Goal: Task Accomplishment & Management: Complete application form

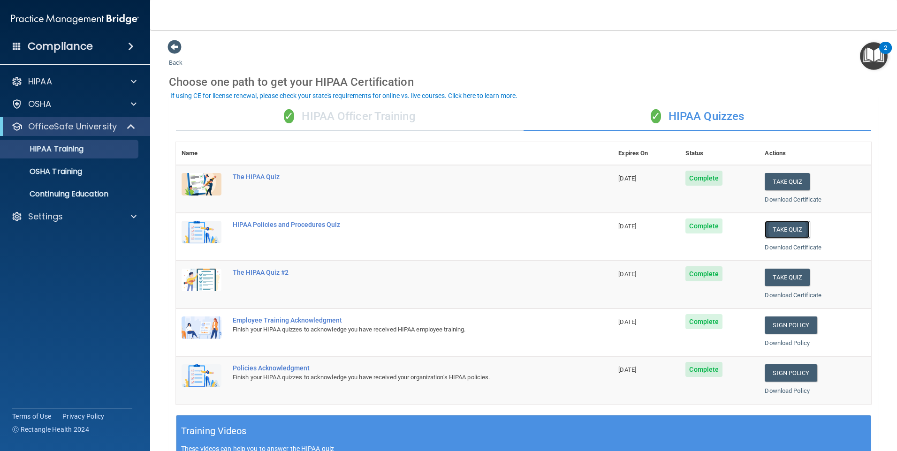
click at [787, 232] on button "Take Quiz" at bounding box center [786, 229] width 45 height 17
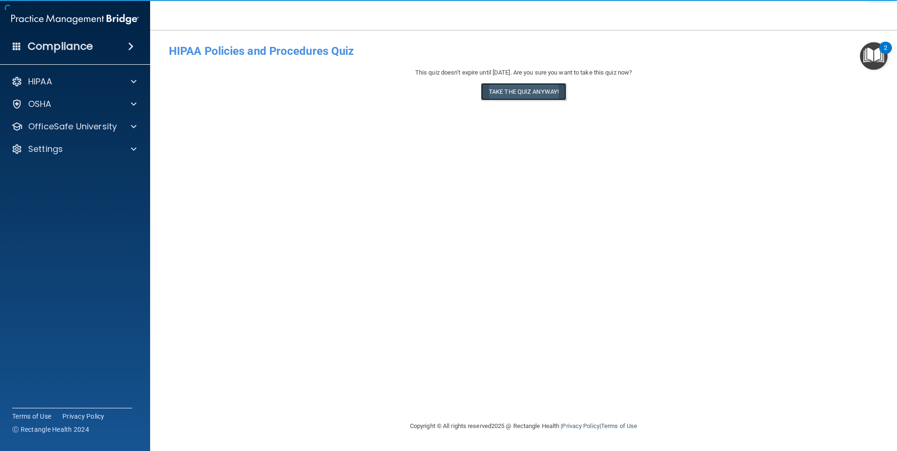
click at [517, 91] on button "Take the quiz anyway!" at bounding box center [523, 91] width 85 height 17
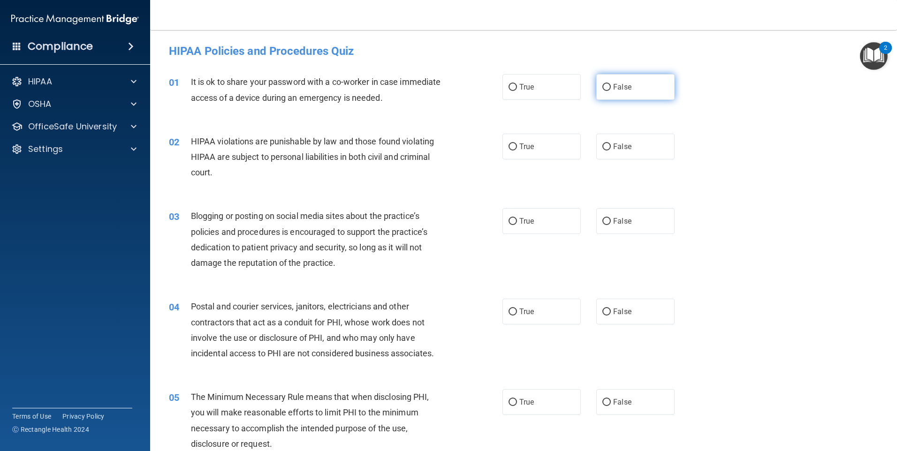
click at [649, 85] on label "False" at bounding box center [635, 87] width 78 height 26
click at [611, 85] on input "False" at bounding box center [606, 87] width 8 height 7
radio input "true"
drag, startPoint x: 645, startPoint y: 138, endPoint x: 656, endPoint y: 206, distance: 68.5
click at [645, 139] on label "False" at bounding box center [635, 147] width 78 height 26
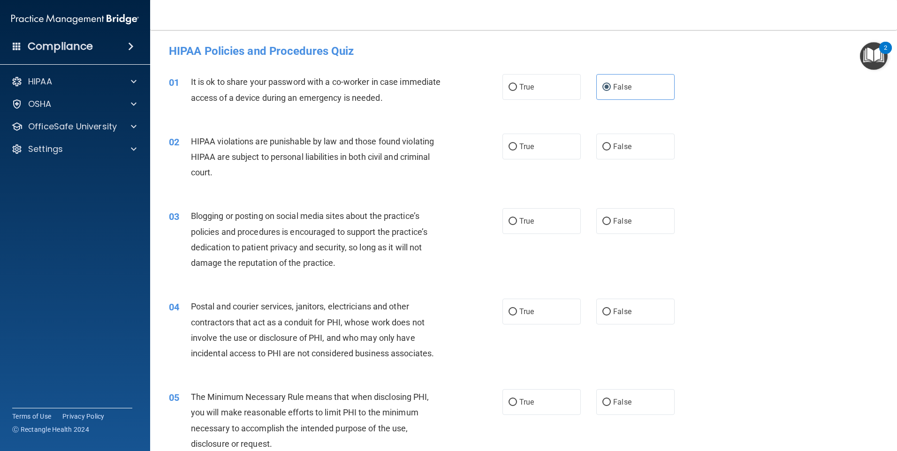
click at [611, 144] on input "False" at bounding box center [606, 147] width 8 height 7
radio input "true"
click at [650, 226] on label "False" at bounding box center [635, 221] width 78 height 26
click at [611, 225] on input "False" at bounding box center [606, 221] width 8 height 7
radio input "true"
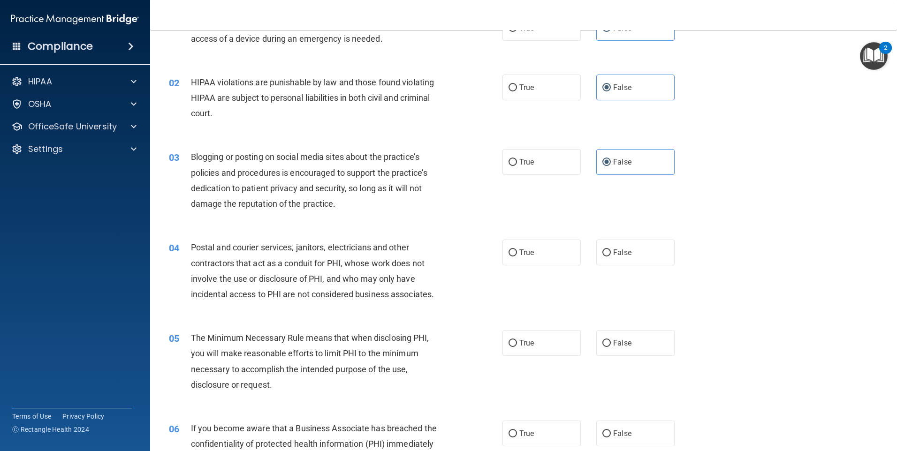
scroll to position [141, 0]
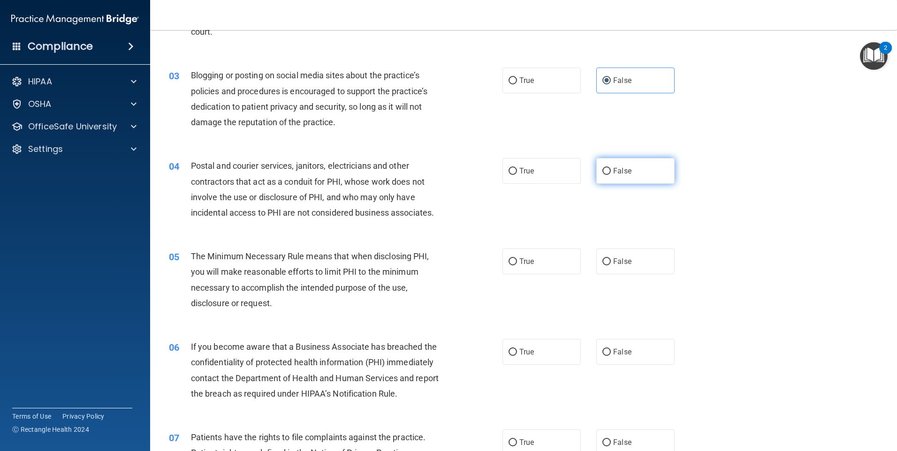
click at [640, 180] on label "False" at bounding box center [635, 171] width 78 height 26
click at [611, 175] on input "False" at bounding box center [606, 171] width 8 height 7
radio input "true"
click at [655, 261] on label "False" at bounding box center [635, 262] width 78 height 26
click at [611, 261] on input "False" at bounding box center [606, 261] width 8 height 7
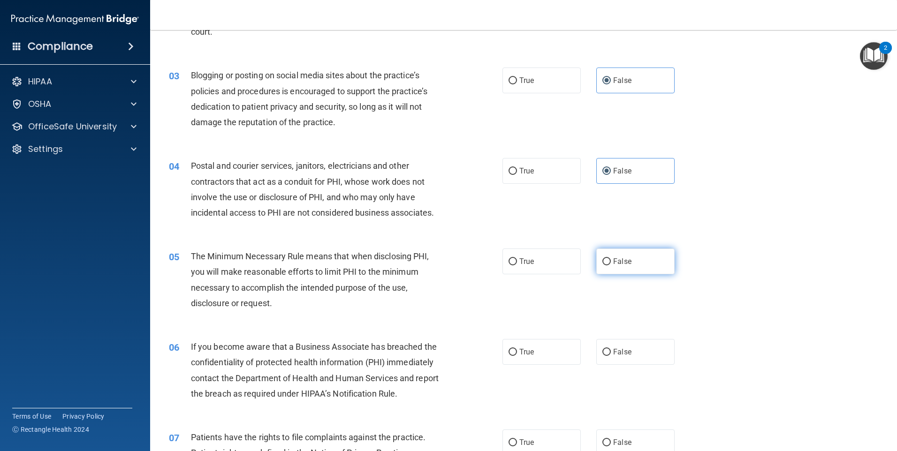
radio input "true"
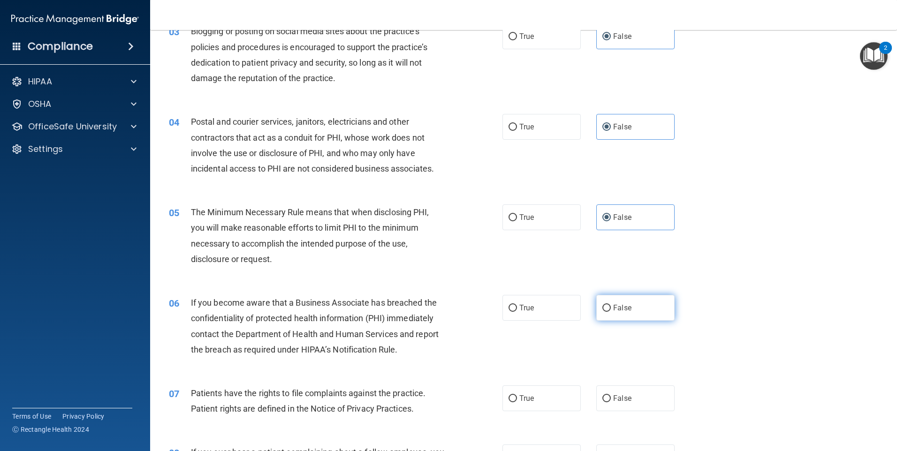
scroll to position [188, 0]
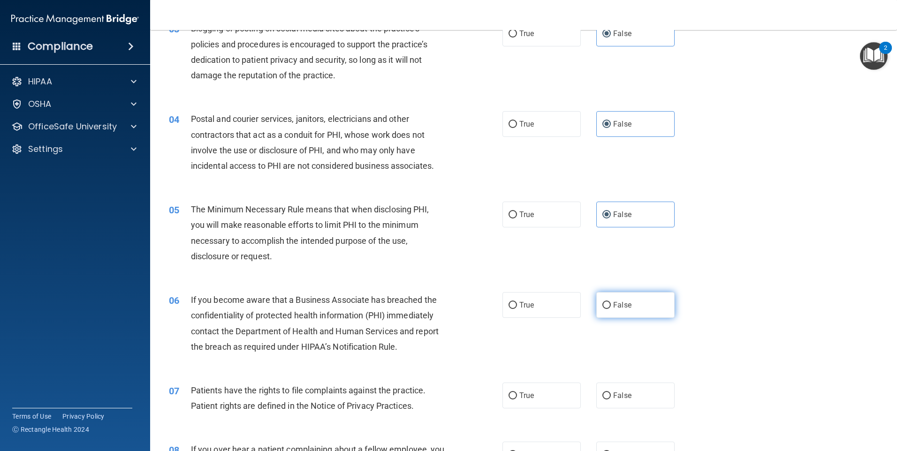
click at [619, 306] on span "False" at bounding box center [622, 305] width 18 height 9
click at [611, 306] on input "False" at bounding box center [606, 305] width 8 height 7
radio input "true"
click at [629, 388] on label "False" at bounding box center [635, 396] width 78 height 26
click at [611, 393] on input "False" at bounding box center [606, 396] width 8 height 7
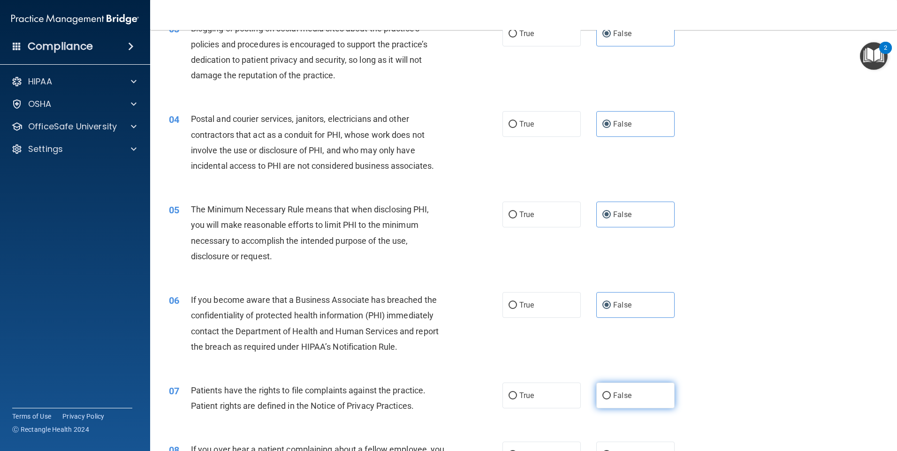
radio input "true"
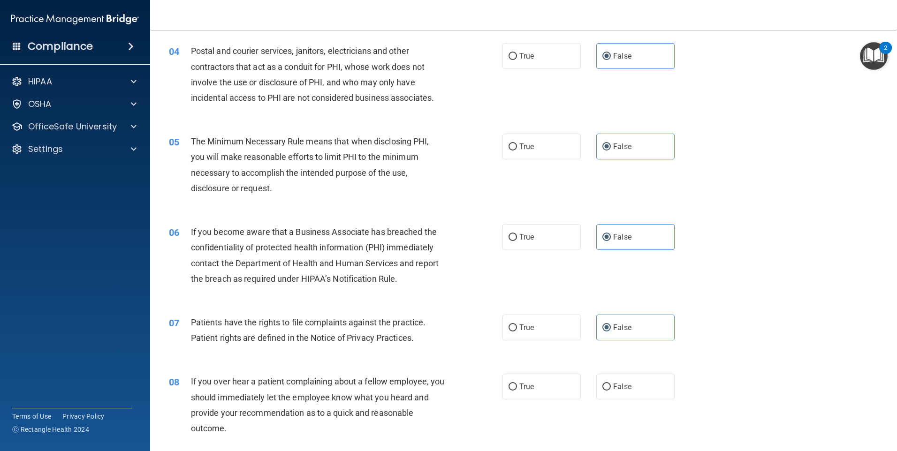
scroll to position [375, 0]
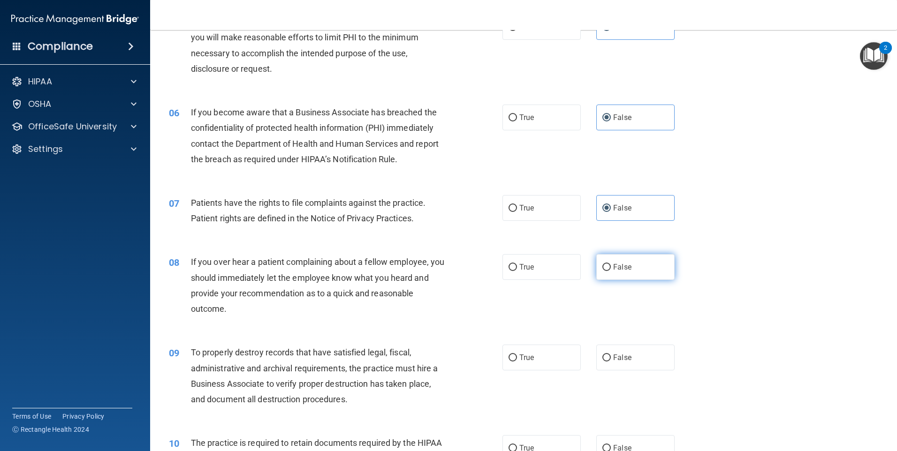
click at [638, 268] on label "False" at bounding box center [635, 267] width 78 height 26
click at [611, 268] on input "False" at bounding box center [606, 267] width 8 height 7
radio input "true"
click at [642, 347] on label "False" at bounding box center [635, 358] width 78 height 26
click at [611, 355] on input "False" at bounding box center [606, 358] width 8 height 7
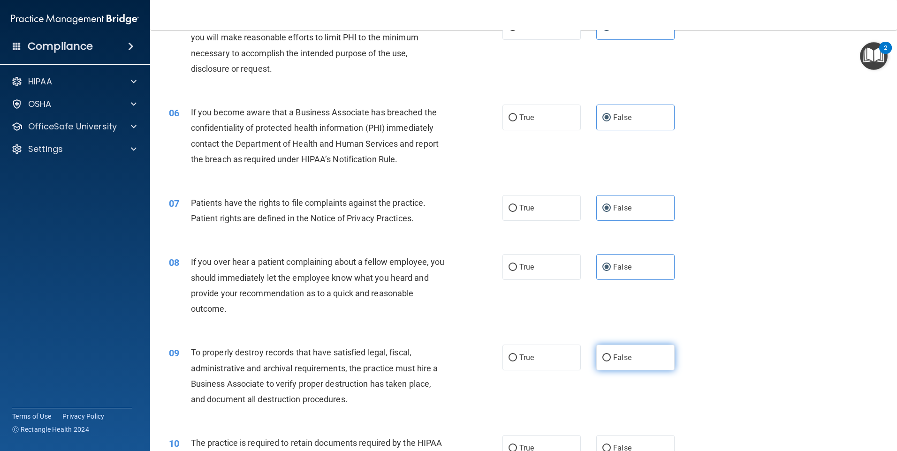
radio input "true"
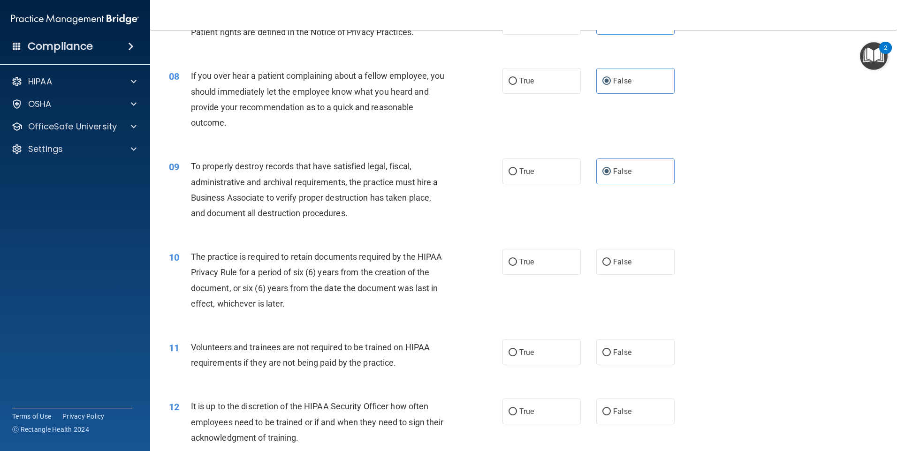
scroll to position [563, 0]
click at [633, 252] on label "False" at bounding box center [635, 261] width 78 height 26
click at [611, 257] on input "False" at bounding box center [606, 260] width 8 height 7
radio input "true"
click at [645, 341] on label "False" at bounding box center [635, 351] width 78 height 26
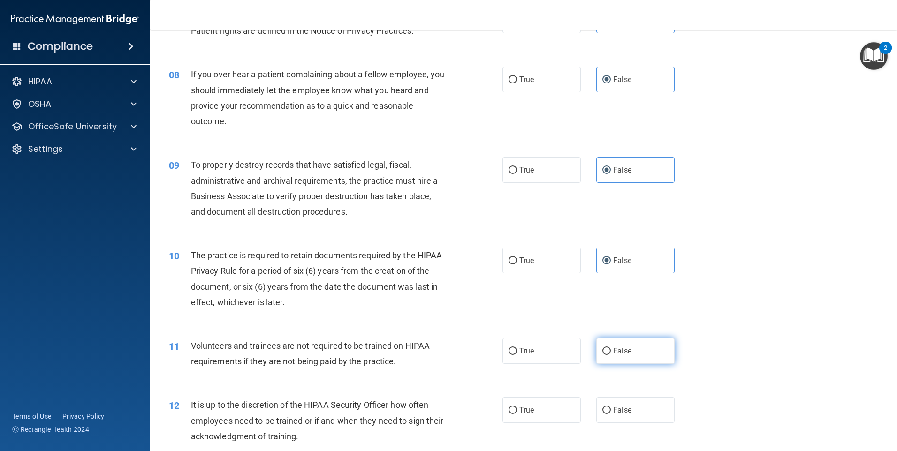
click at [611, 348] on input "False" at bounding box center [606, 351] width 8 height 7
radio input "true"
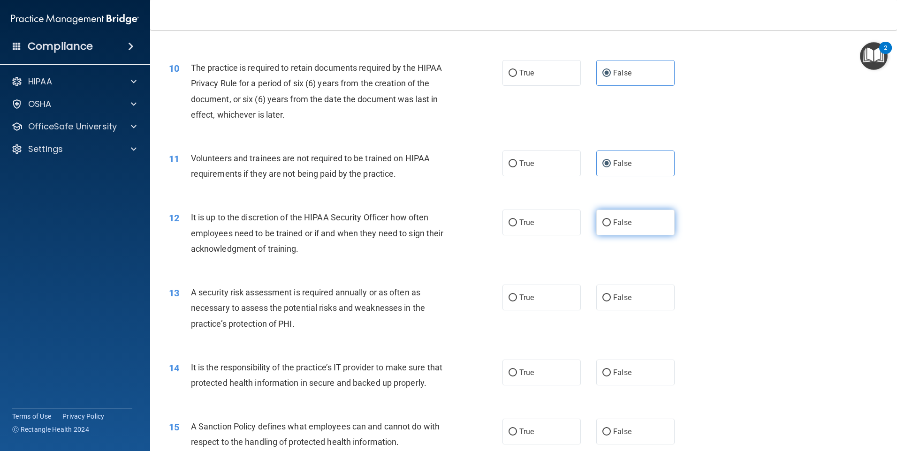
click at [626, 210] on div "12 It is up to the discretion of the HIPAA Security Officer how often employees…" at bounding box center [523, 235] width 723 height 75
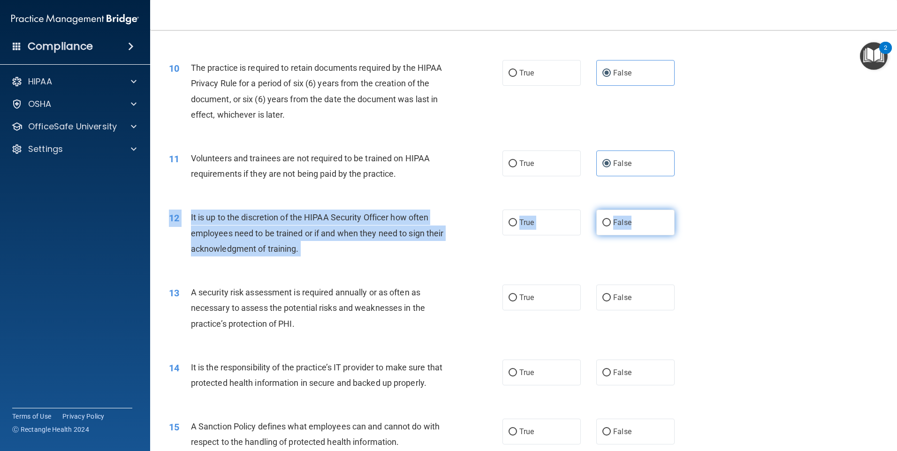
drag, startPoint x: 626, startPoint y: 210, endPoint x: 635, endPoint y: 222, distance: 14.7
click at [635, 221] on label "False" at bounding box center [635, 223] width 78 height 26
click at [611, 221] on input "False" at bounding box center [606, 222] width 8 height 7
radio input "true"
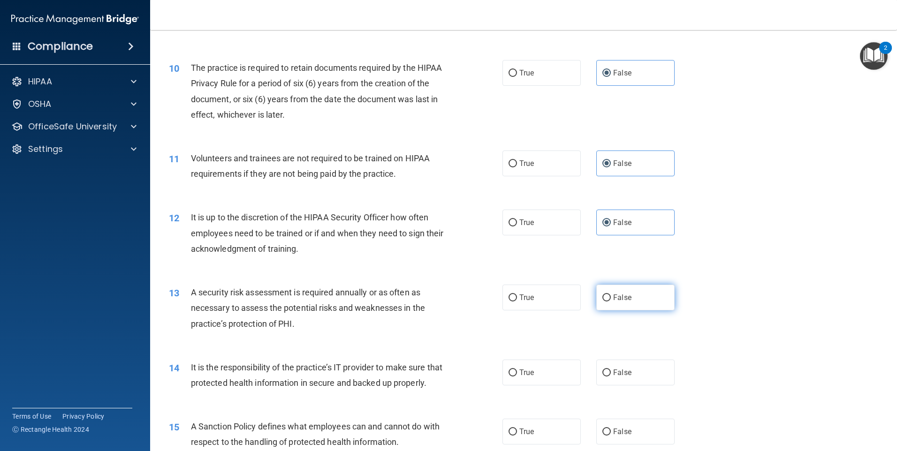
click at [646, 298] on label "False" at bounding box center [635, 298] width 78 height 26
click at [611, 298] on input "False" at bounding box center [606, 298] width 8 height 7
radio input "true"
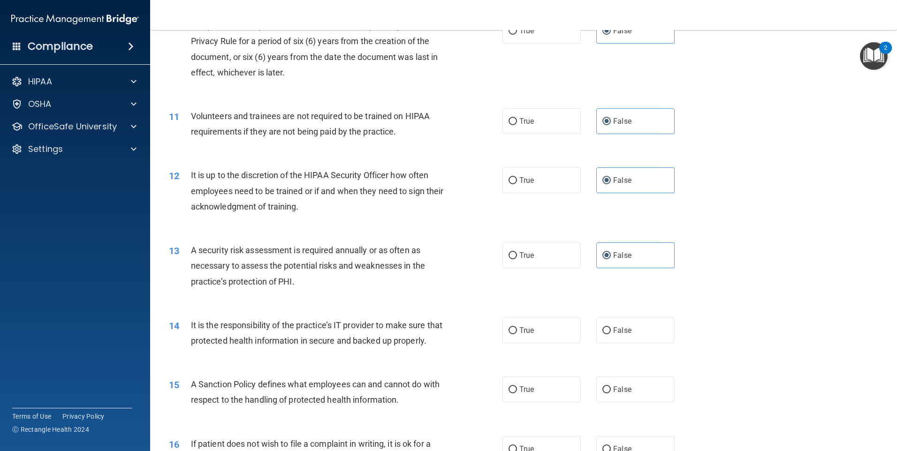
scroll to position [891, 0]
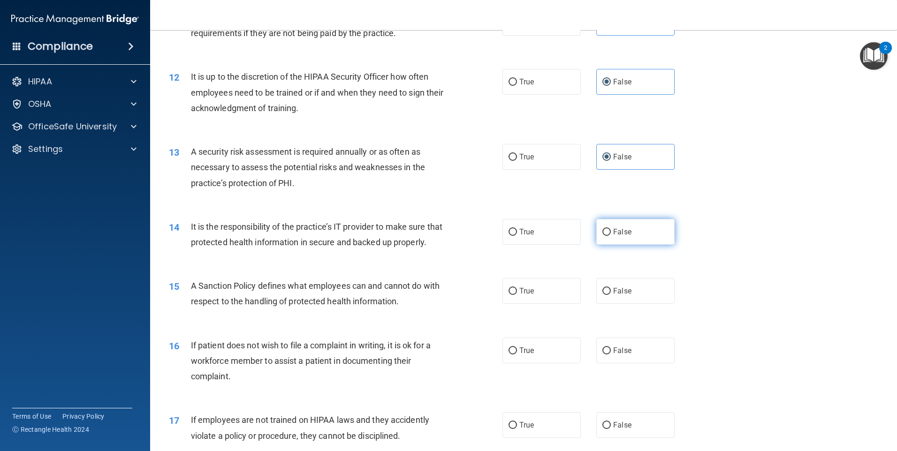
click at [619, 238] on label "False" at bounding box center [635, 232] width 78 height 26
click at [611, 236] on input "False" at bounding box center [606, 232] width 8 height 7
radio input "true"
click at [635, 296] on label "False" at bounding box center [635, 291] width 78 height 26
click at [611, 295] on input "False" at bounding box center [606, 291] width 8 height 7
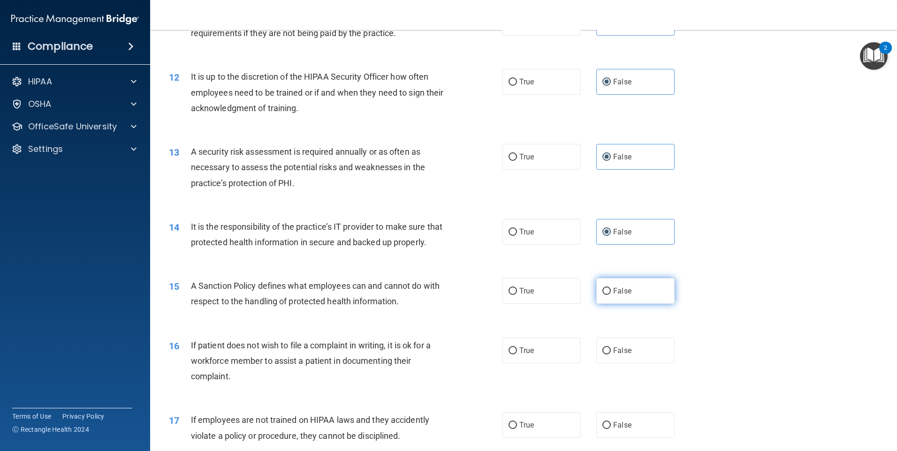
radio input "true"
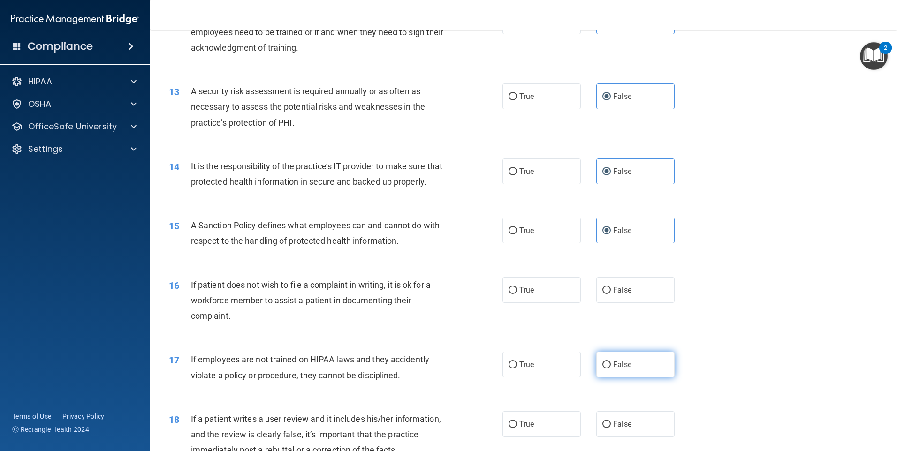
scroll to position [1032, 0]
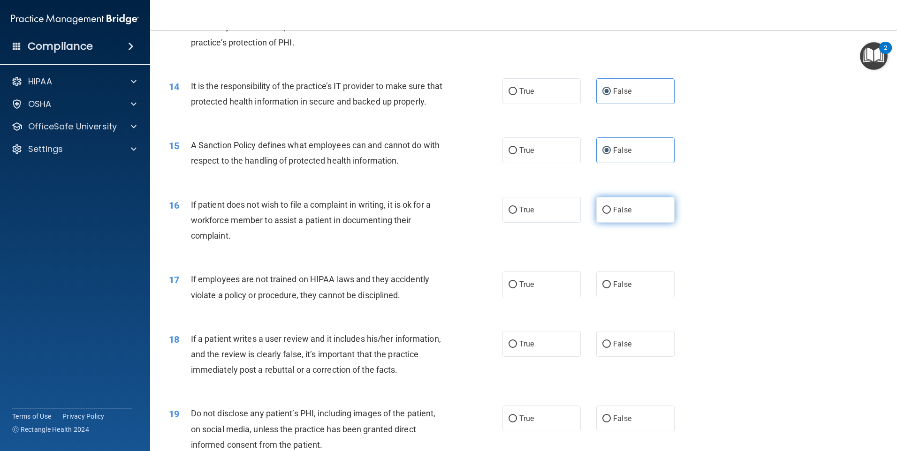
drag, startPoint x: 628, startPoint y: 213, endPoint x: 633, endPoint y: 223, distance: 11.5
click at [631, 217] on label "False" at bounding box center [635, 210] width 78 height 26
click at [611, 214] on input "False" at bounding box center [606, 210] width 8 height 7
radio input "true"
click at [654, 295] on label "False" at bounding box center [635, 285] width 78 height 26
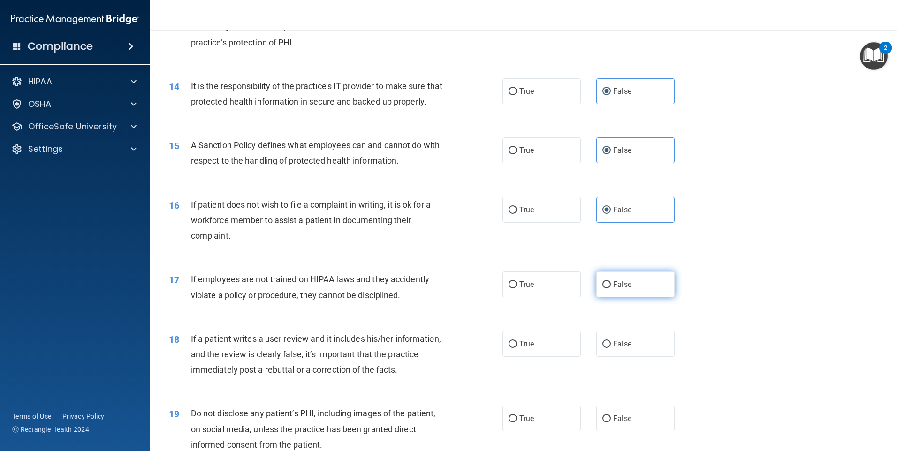
click at [611, 288] on input "False" at bounding box center [606, 284] width 8 height 7
radio input "true"
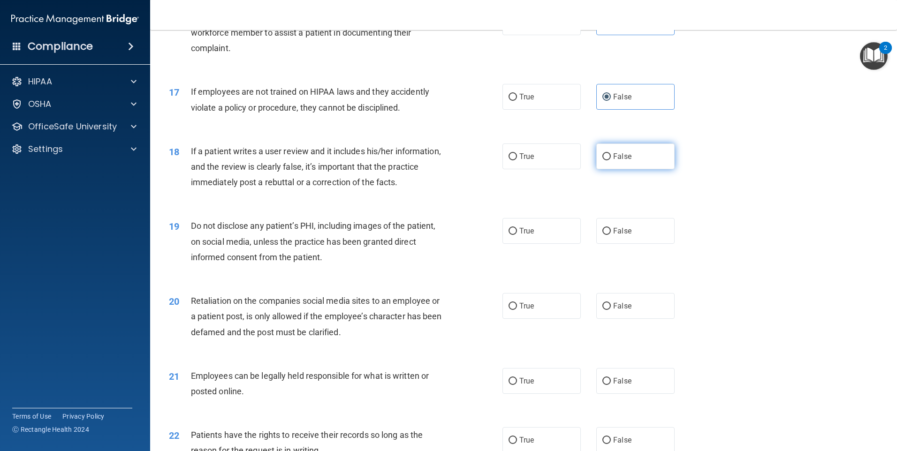
click at [618, 161] on span "False" at bounding box center [622, 156] width 18 height 9
click at [611, 160] on input "False" at bounding box center [606, 156] width 8 height 7
radio input "true"
drag, startPoint x: 645, startPoint y: 242, endPoint x: 648, endPoint y: 258, distance: 15.7
click at [645, 242] on label "False" at bounding box center [635, 231] width 78 height 26
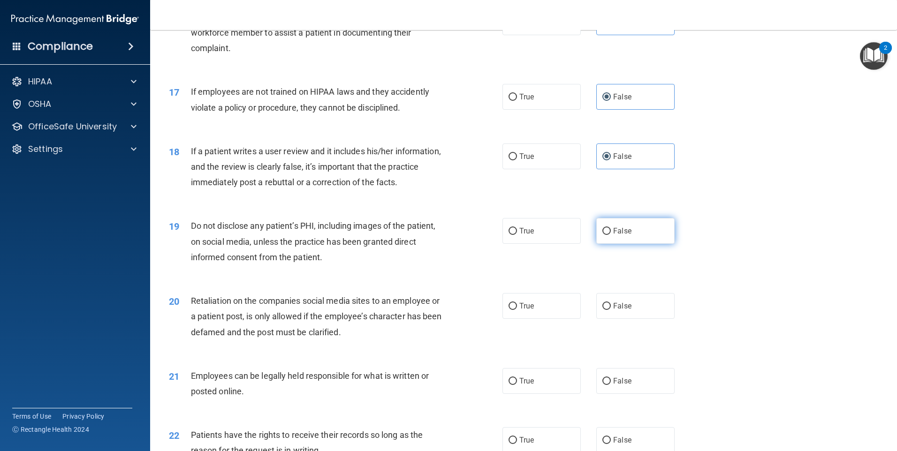
click at [611, 235] on input "False" at bounding box center [606, 231] width 8 height 7
radio input "true"
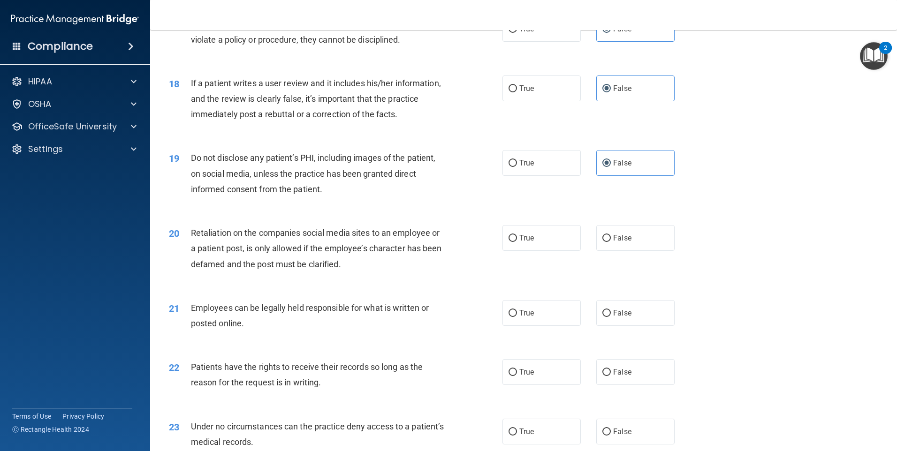
scroll to position [1407, 0]
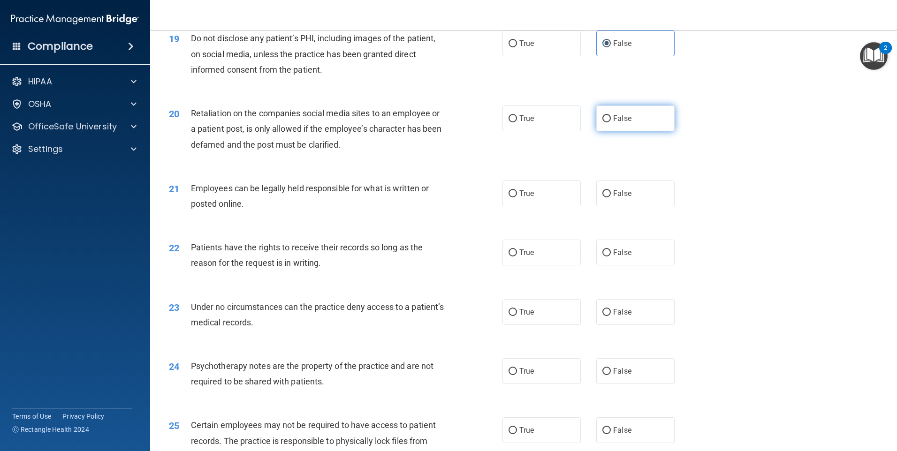
click at [612, 129] on label "False" at bounding box center [635, 119] width 78 height 26
click at [611, 122] on input "False" at bounding box center [606, 118] width 8 height 7
radio input "true"
click at [655, 206] on label "False" at bounding box center [635, 194] width 78 height 26
click at [611, 197] on input "False" at bounding box center [606, 193] width 8 height 7
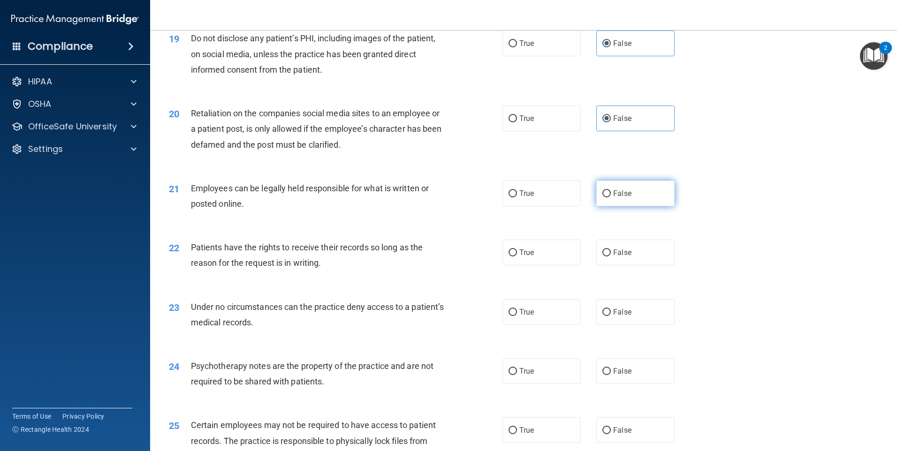
radio input "true"
click at [644, 265] on label "False" at bounding box center [635, 253] width 78 height 26
click at [611, 257] on input "False" at bounding box center [606, 253] width 8 height 7
radio input "true"
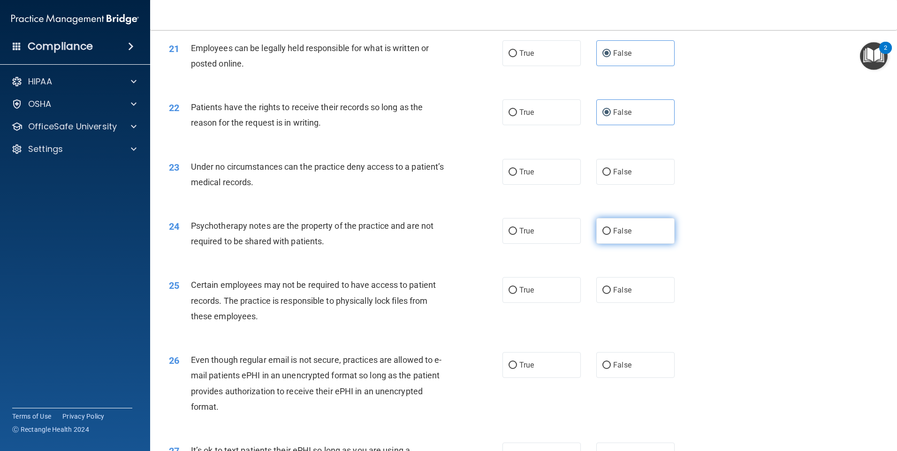
scroll to position [1548, 0]
click at [640, 184] on label "False" at bounding box center [635, 172] width 78 height 26
click at [611, 175] on input "False" at bounding box center [606, 171] width 8 height 7
radio input "true"
click at [635, 243] on label "False" at bounding box center [635, 231] width 78 height 26
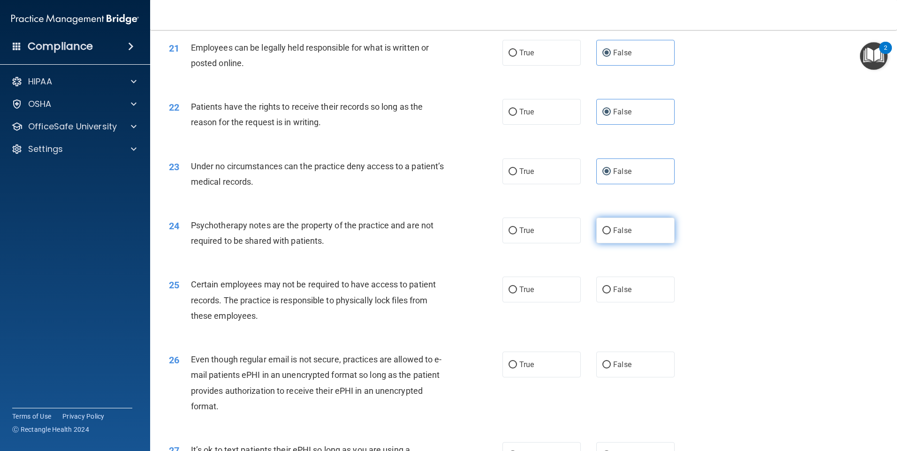
click at [611, 234] on input "False" at bounding box center [606, 230] width 8 height 7
radio input "true"
click at [632, 292] on div "25 Certain employees may not be required to have access to patient records. The…" at bounding box center [523, 302] width 723 height 75
click at [638, 301] on label "False" at bounding box center [635, 290] width 78 height 26
click at [611, 294] on input "False" at bounding box center [606, 290] width 8 height 7
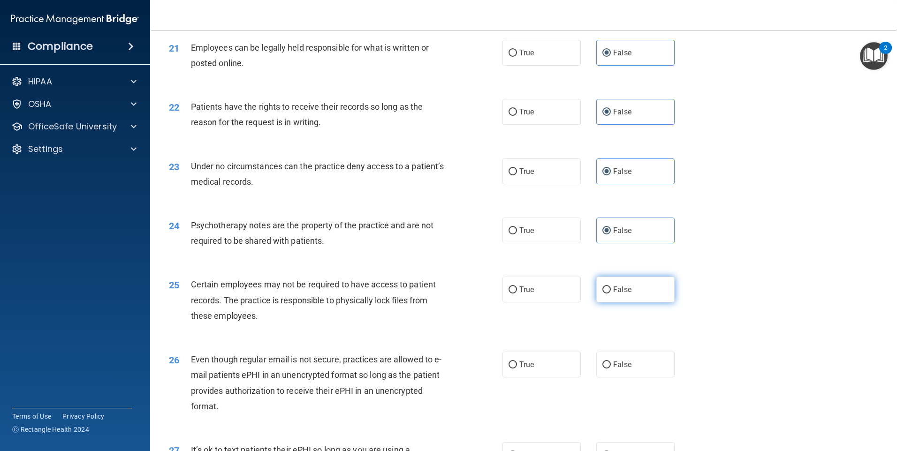
radio input "true"
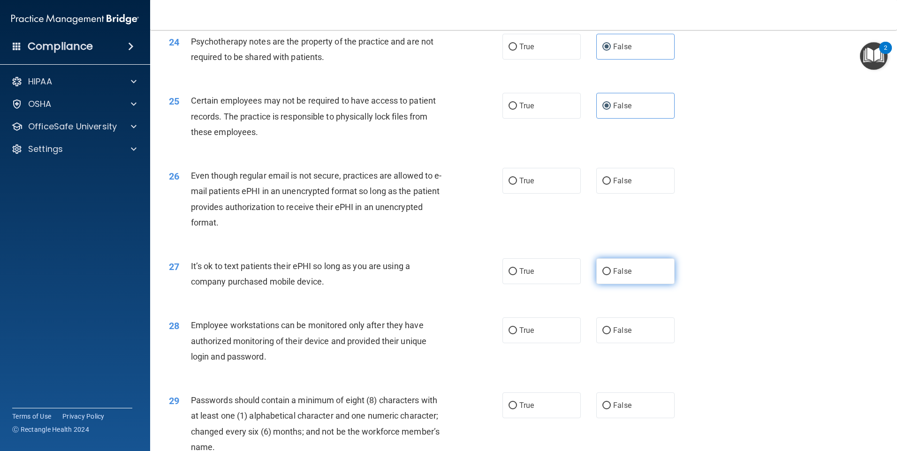
scroll to position [1735, 0]
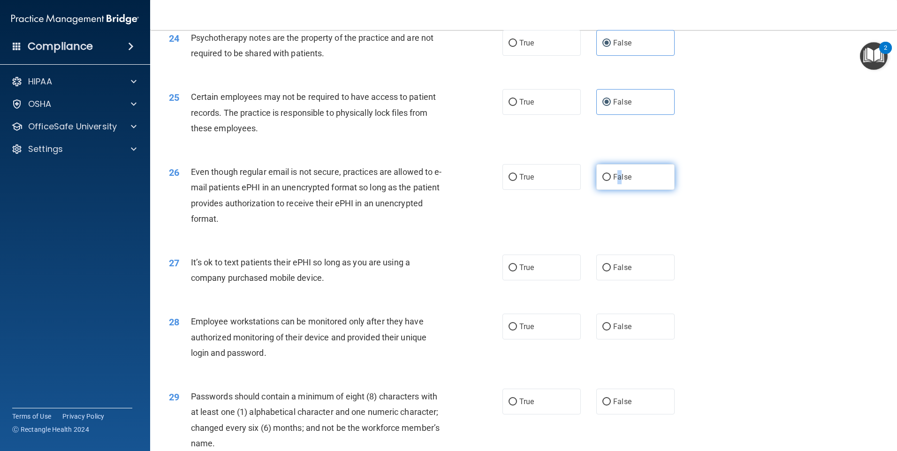
click at [615, 181] on span "False" at bounding box center [622, 177] width 18 height 9
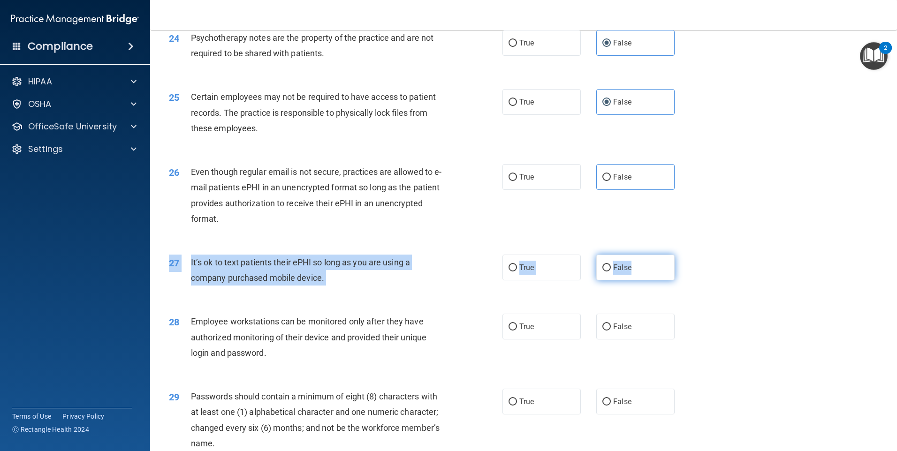
drag, startPoint x: 615, startPoint y: 197, endPoint x: 633, endPoint y: 273, distance: 78.5
click at [633, 273] on div "27 It’s ok to text patients their ePHI so long as you are using a company purch…" at bounding box center [523, 272] width 723 height 59
drag, startPoint x: 633, startPoint y: 273, endPoint x: 636, endPoint y: 282, distance: 9.3
click at [636, 280] on label "False" at bounding box center [635, 268] width 78 height 26
click at [611, 272] on input "False" at bounding box center [606, 268] width 8 height 7
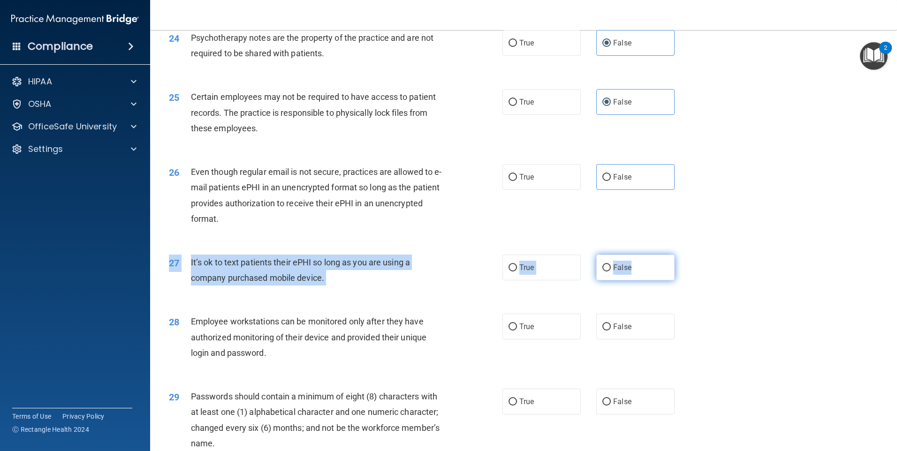
radio input "true"
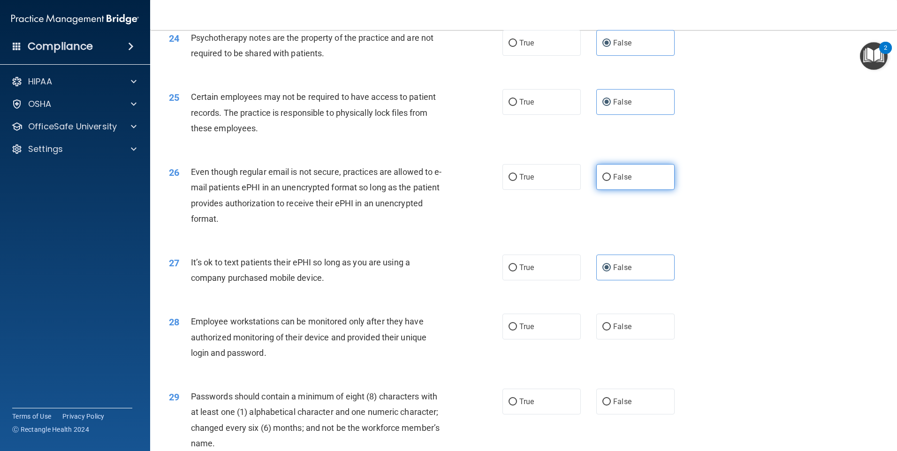
click at [630, 189] on label "False" at bounding box center [635, 177] width 78 height 26
click at [611, 181] on input "False" at bounding box center [606, 177] width 8 height 7
radio input "true"
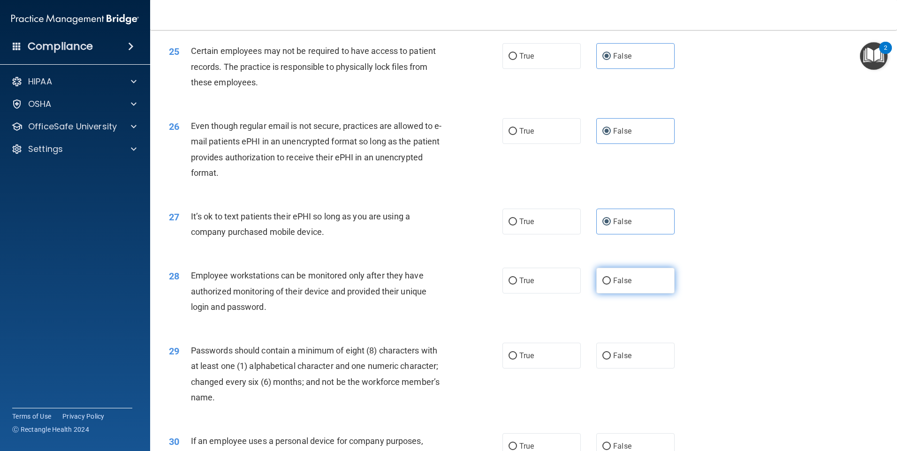
scroll to position [1829, 0]
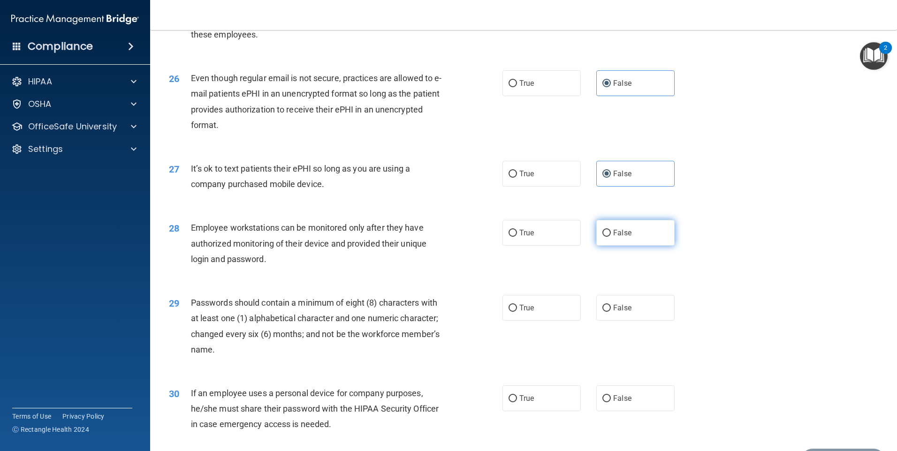
click at [645, 246] on label "False" at bounding box center [635, 233] width 78 height 26
click at [611, 237] on input "False" at bounding box center [606, 233] width 8 height 7
radio input "true"
click at [629, 321] on label "False" at bounding box center [635, 308] width 78 height 26
click at [611, 312] on input "False" at bounding box center [606, 308] width 8 height 7
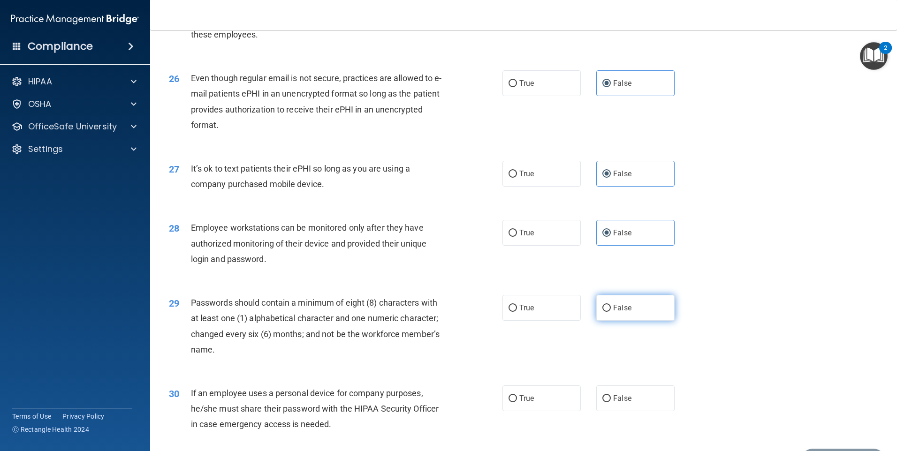
radio input "true"
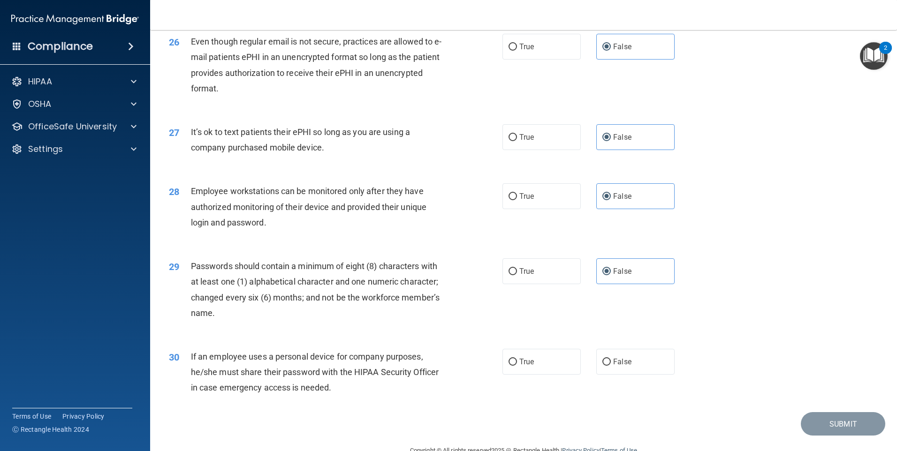
scroll to position [1903, 0]
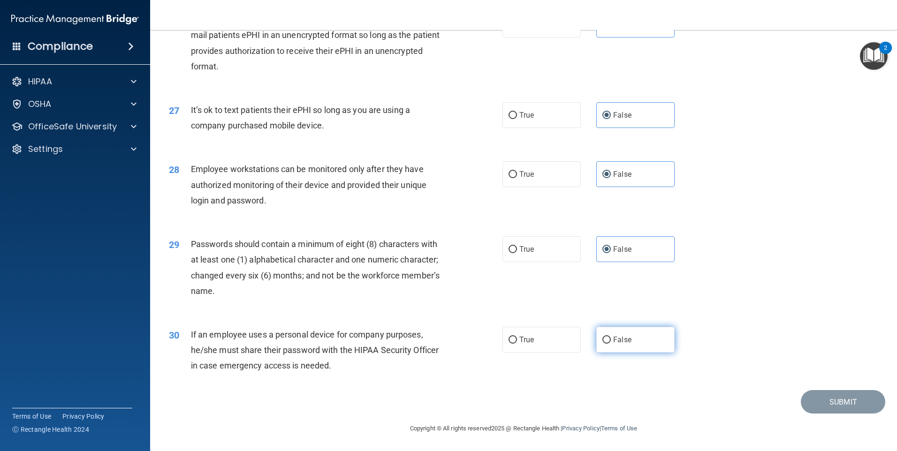
click at [643, 340] on label "False" at bounding box center [635, 340] width 78 height 26
click at [611, 340] on input "False" at bounding box center [606, 340] width 8 height 7
radio input "true"
click at [848, 403] on button "Submit" at bounding box center [843, 402] width 84 height 24
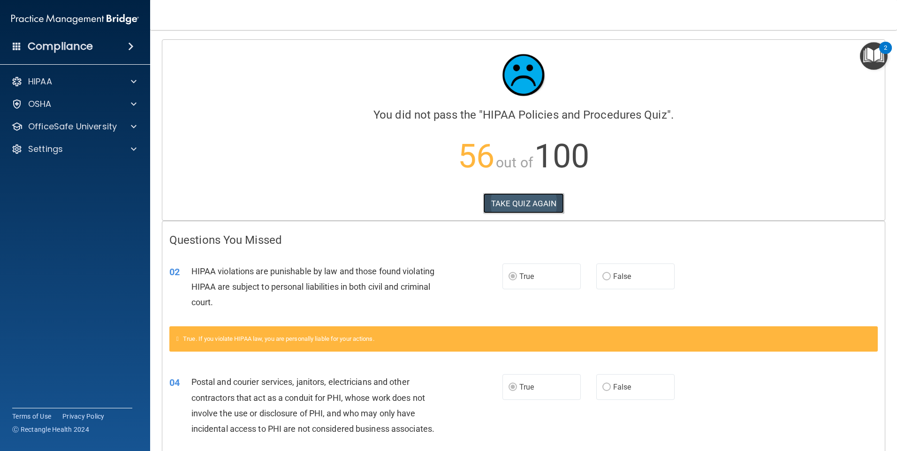
click at [527, 204] on button "TAKE QUIZ AGAIN" at bounding box center [523, 203] width 81 height 21
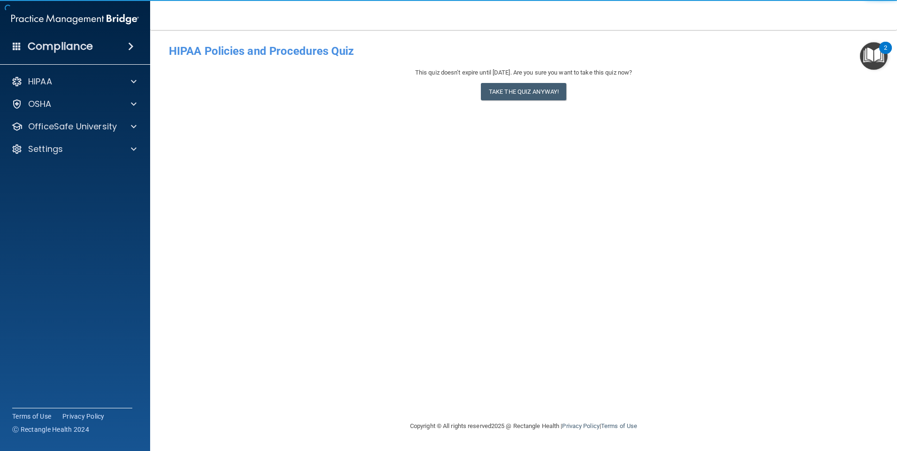
click at [532, 78] on div "This quiz doesn’t expire until [DATE]. Are you sure you want to take this quiz …" at bounding box center [523, 86] width 709 height 38
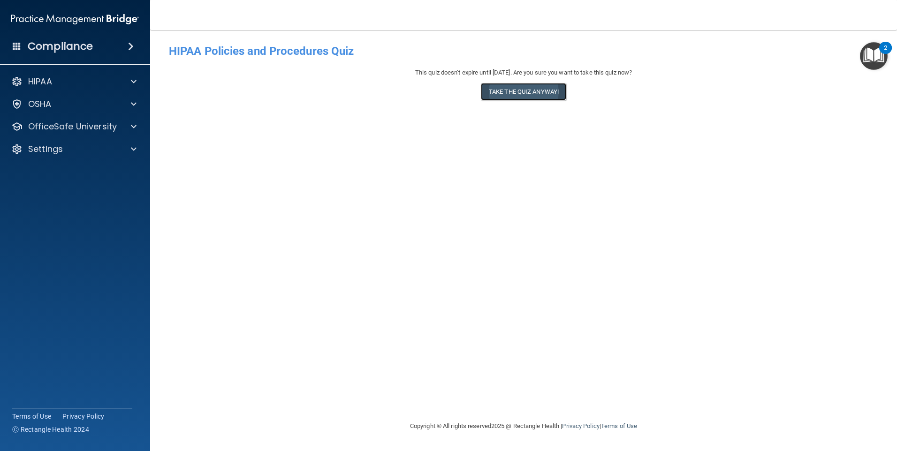
click at [546, 92] on button "Take the quiz anyway!" at bounding box center [523, 91] width 85 height 17
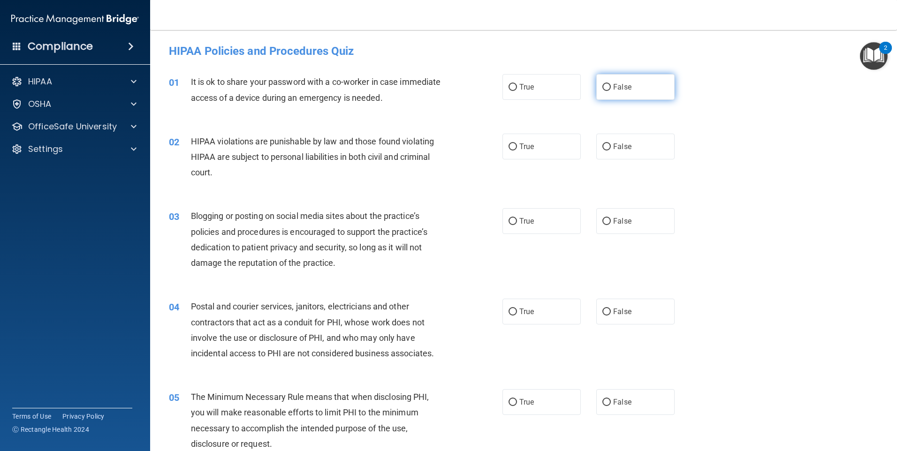
click at [643, 85] on label "False" at bounding box center [635, 87] width 78 height 26
click at [611, 85] on input "False" at bounding box center [606, 87] width 8 height 7
radio input "true"
click at [542, 139] on label "True" at bounding box center [541, 147] width 78 height 26
click at [517, 144] on input "True" at bounding box center [512, 147] width 8 height 7
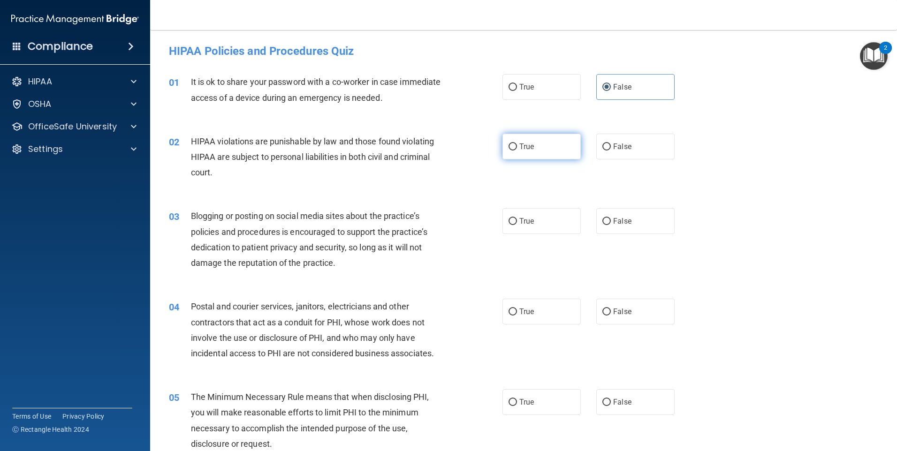
radio input "true"
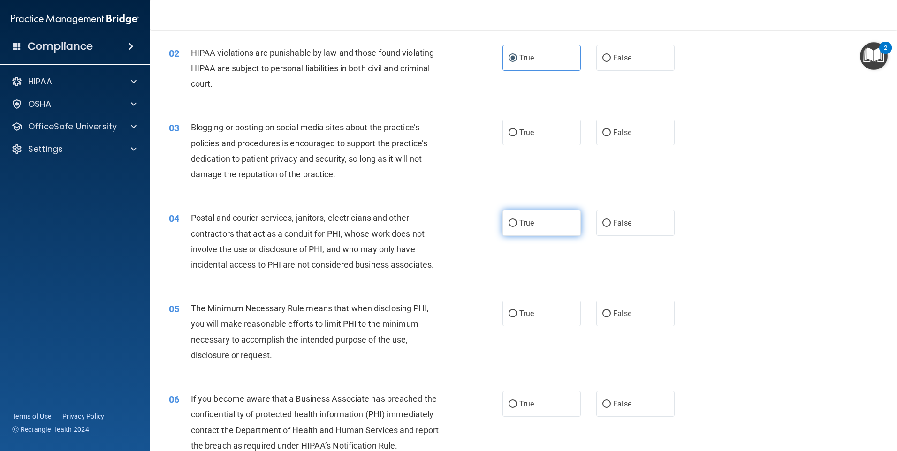
scroll to position [94, 0]
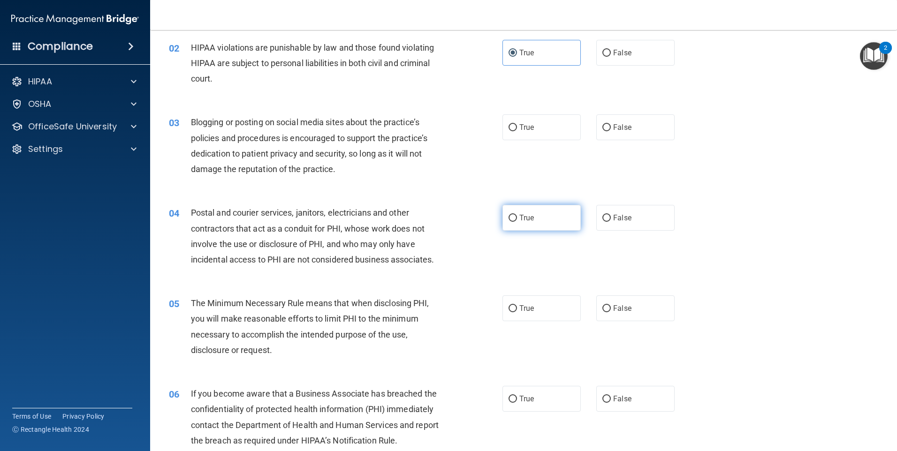
click at [545, 221] on label "True" at bounding box center [541, 218] width 78 height 26
click at [517, 221] on input "True" at bounding box center [512, 218] width 8 height 7
radio input "true"
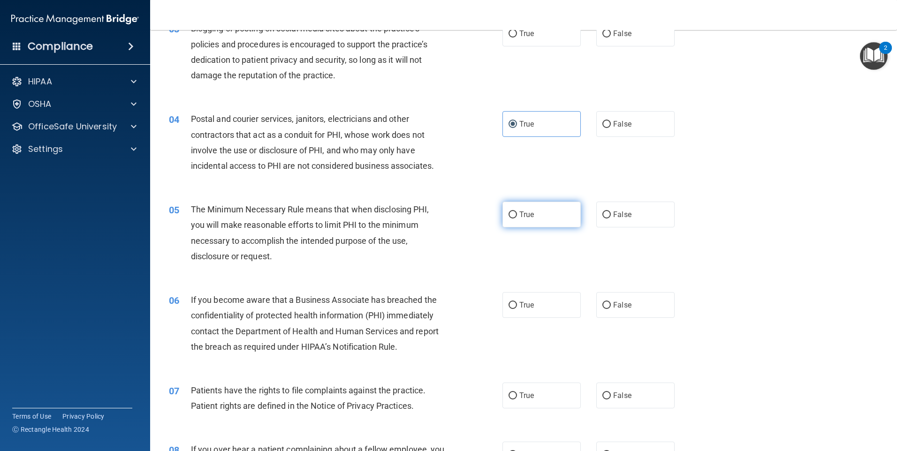
click at [544, 221] on label "True" at bounding box center [541, 215] width 78 height 26
click at [517, 219] on input "True" at bounding box center [512, 215] width 8 height 7
radio input "true"
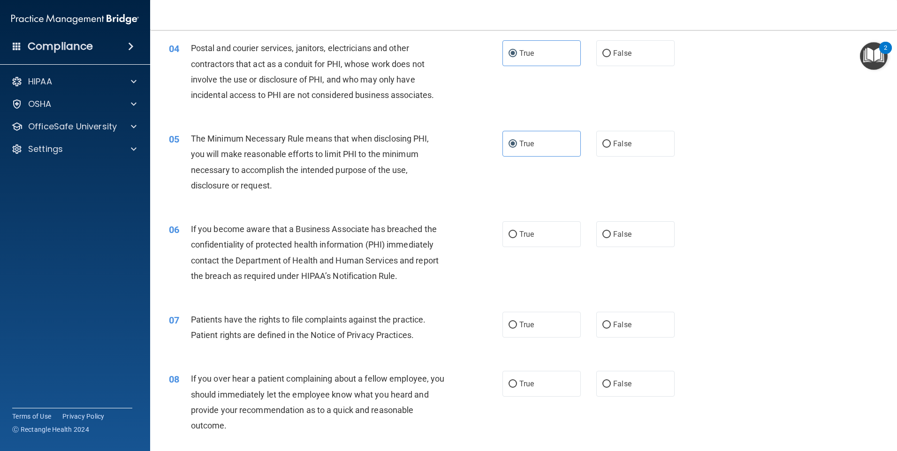
scroll to position [281, 0]
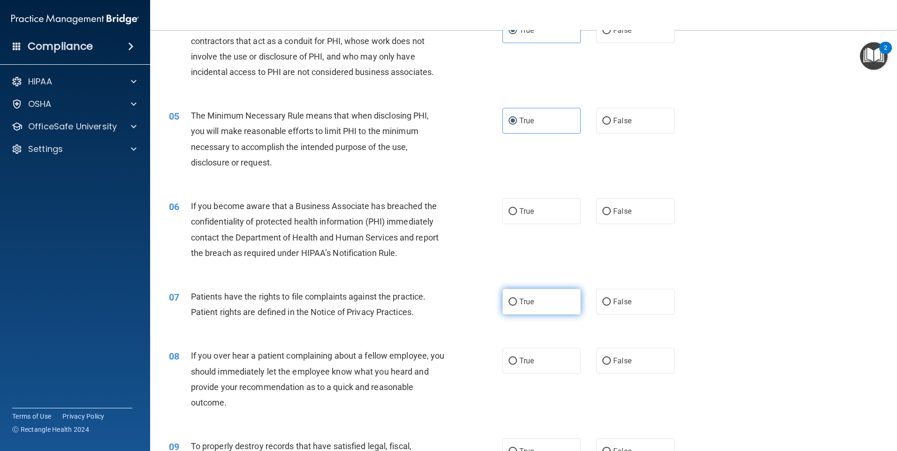
click at [546, 304] on label "True" at bounding box center [541, 302] width 78 height 26
click at [517, 304] on input "True" at bounding box center [512, 302] width 8 height 7
radio input "true"
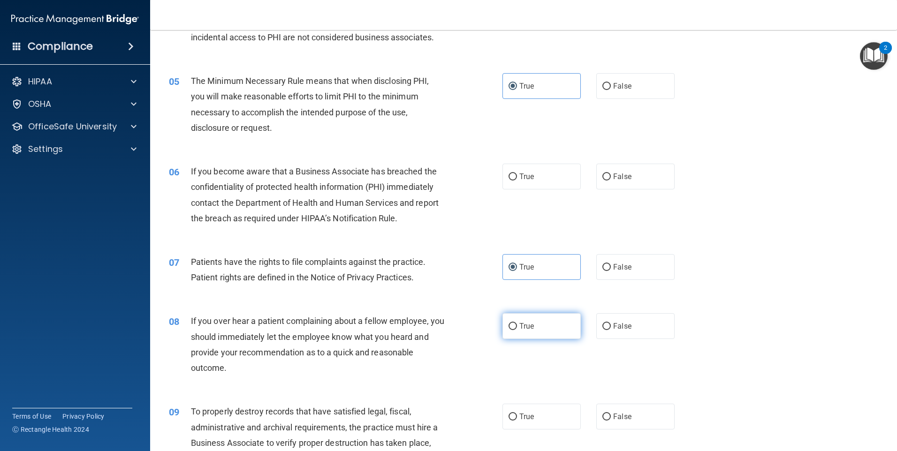
scroll to position [375, 0]
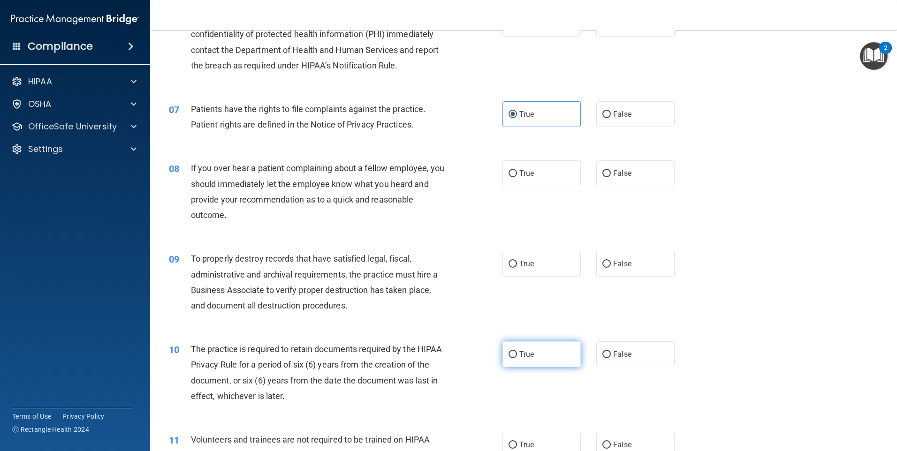
click at [537, 350] on label "True" at bounding box center [541, 354] width 78 height 26
click at [517, 351] on input "True" at bounding box center [512, 354] width 8 height 7
radio input "true"
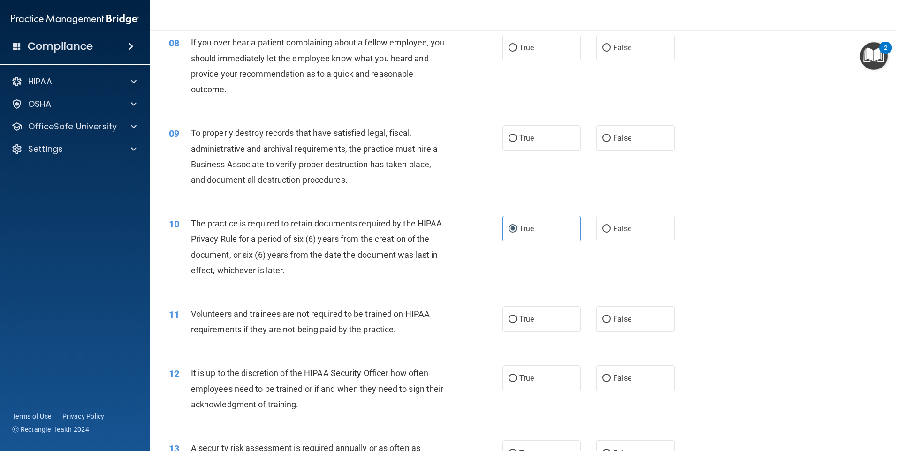
scroll to position [657, 0]
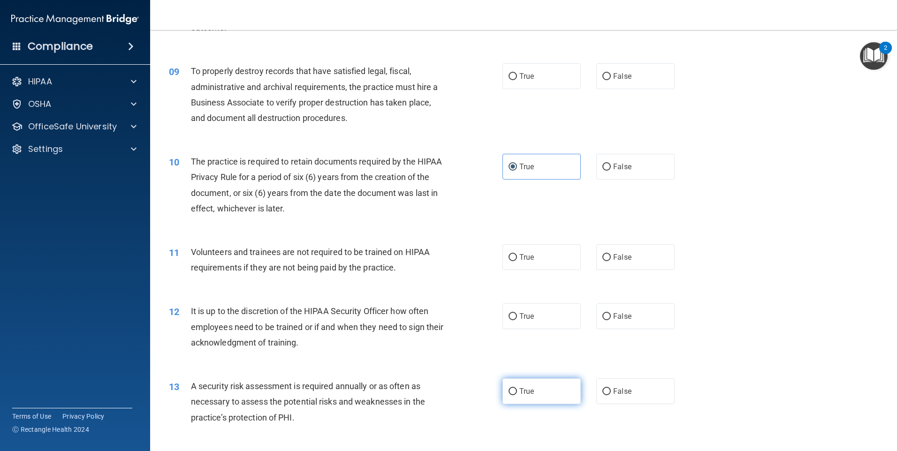
click at [535, 392] on label "True" at bounding box center [541, 391] width 78 height 26
click at [517, 392] on input "True" at bounding box center [512, 391] width 8 height 7
radio input "true"
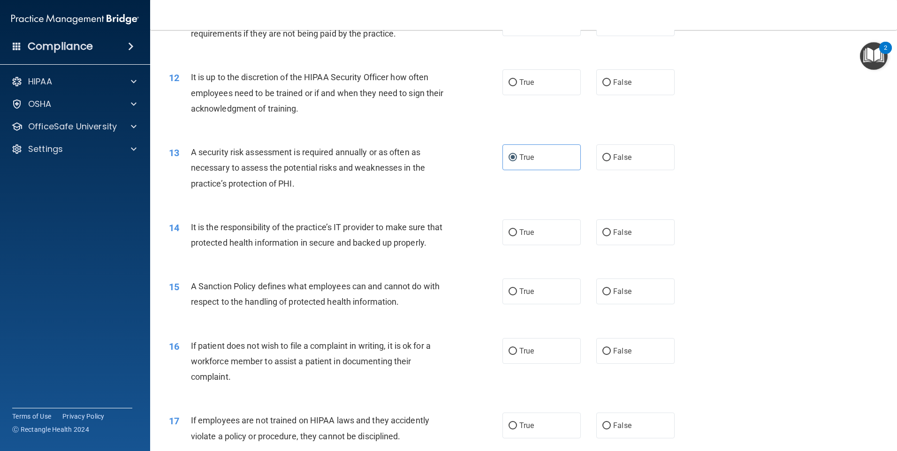
scroll to position [891, 0]
click at [544, 363] on label "True" at bounding box center [541, 351] width 78 height 26
click at [517, 355] on input "True" at bounding box center [512, 351] width 8 height 7
radio input "true"
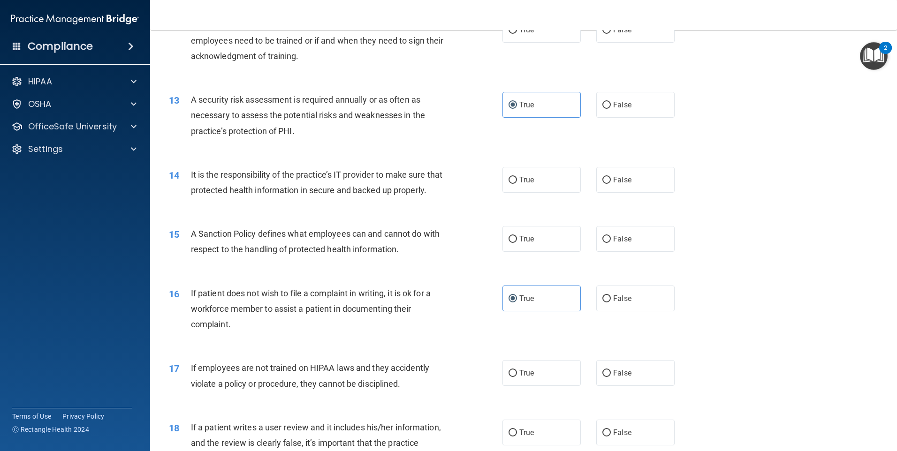
scroll to position [1032, 0]
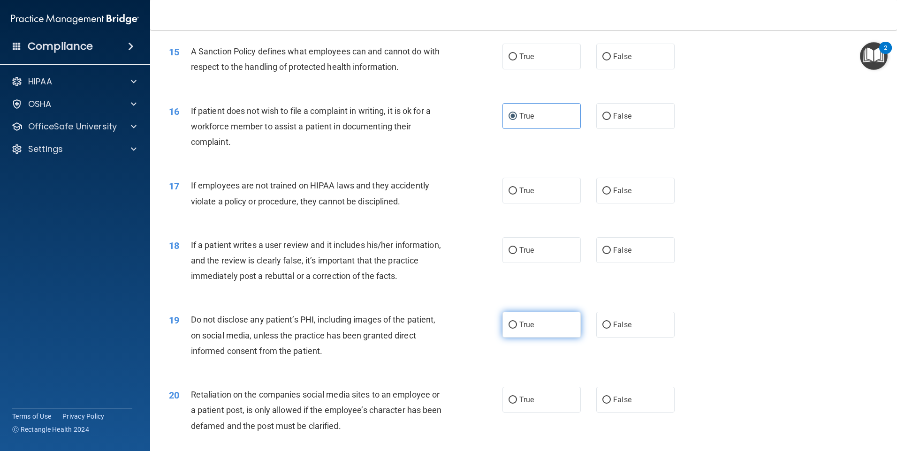
click at [537, 338] on label "True" at bounding box center [541, 325] width 78 height 26
click at [517, 329] on input "True" at bounding box center [512, 325] width 8 height 7
radio input "true"
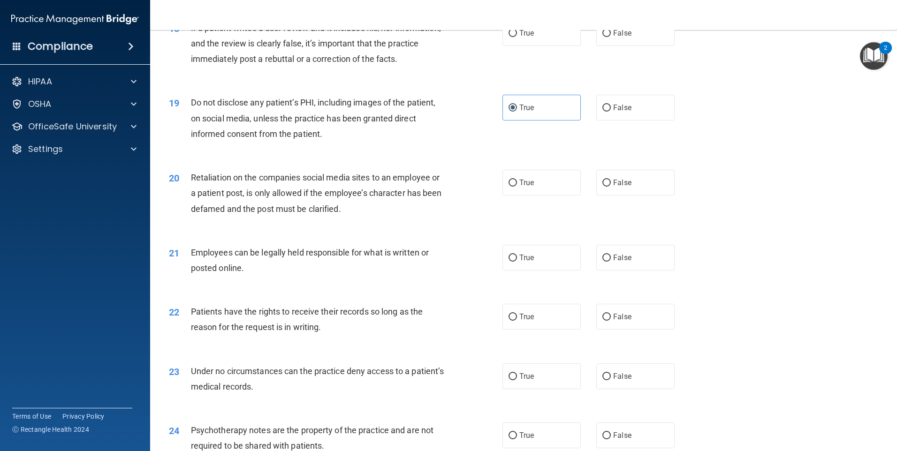
scroll to position [1407, 0]
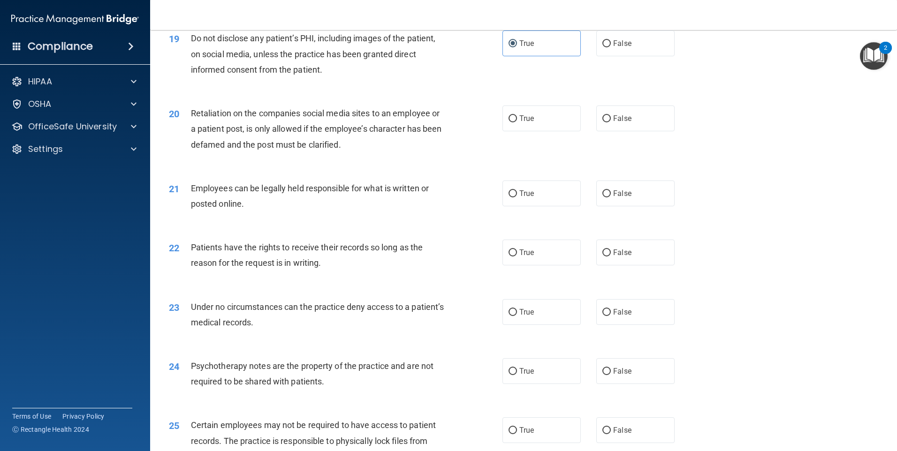
click at [525, 195] on div "21 Employees can be legally held responsible for what is written or posted onli…" at bounding box center [523, 198] width 723 height 59
click at [532, 203] on label "True" at bounding box center [541, 194] width 78 height 26
click at [517, 197] on input "True" at bounding box center [512, 193] width 8 height 7
radio input "true"
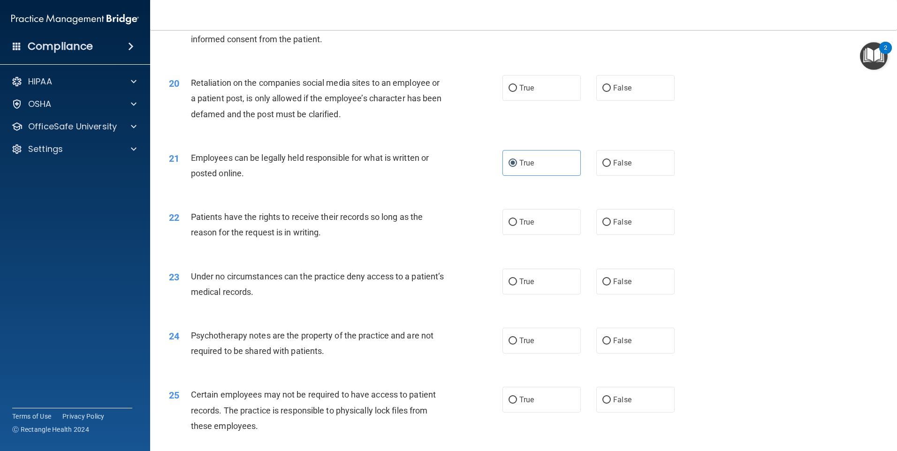
scroll to position [1501, 0]
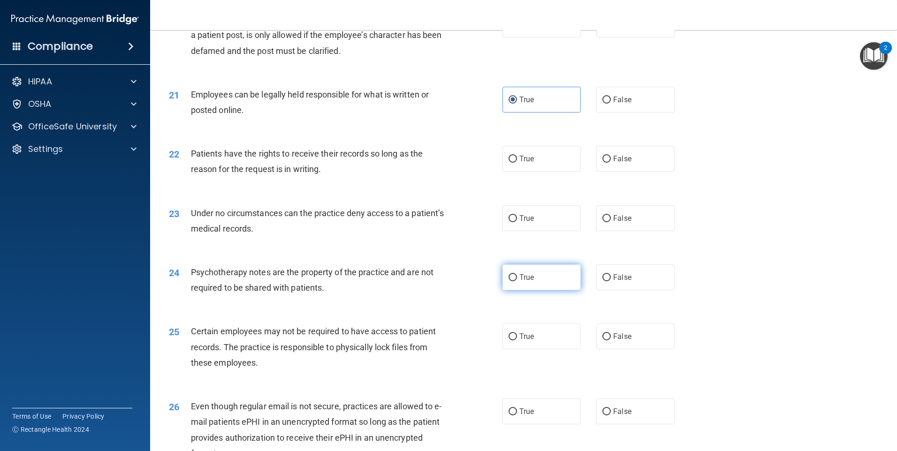
click at [551, 290] on label "True" at bounding box center [541, 278] width 78 height 26
click at [517, 281] on input "True" at bounding box center [512, 277] width 8 height 7
radio input "true"
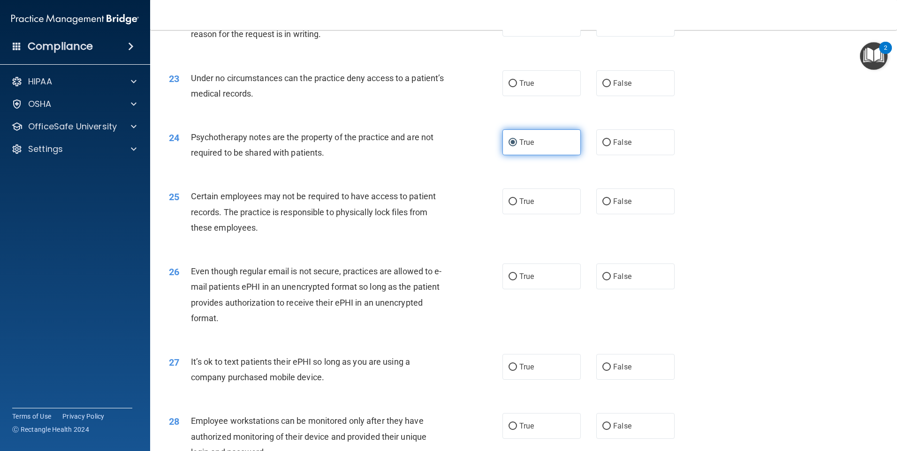
scroll to position [1641, 0]
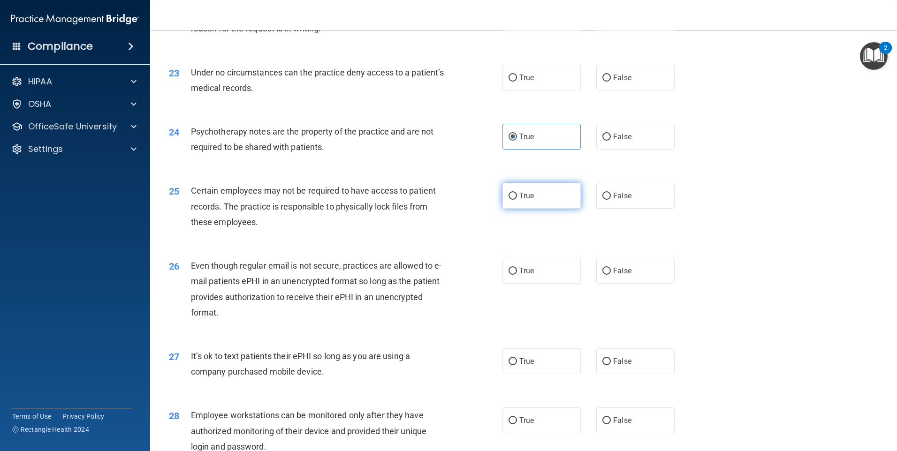
click at [536, 207] on label "True" at bounding box center [541, 196] width 78 height 26
click at [517, 200] on input "True" at bounding box center [512, 196] width 8 height 7
radio input "true"
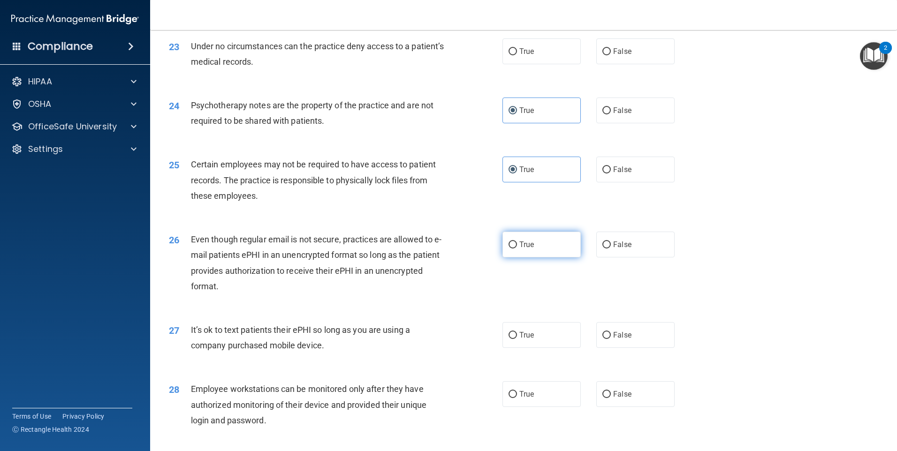
scroll to position [1688, 0]
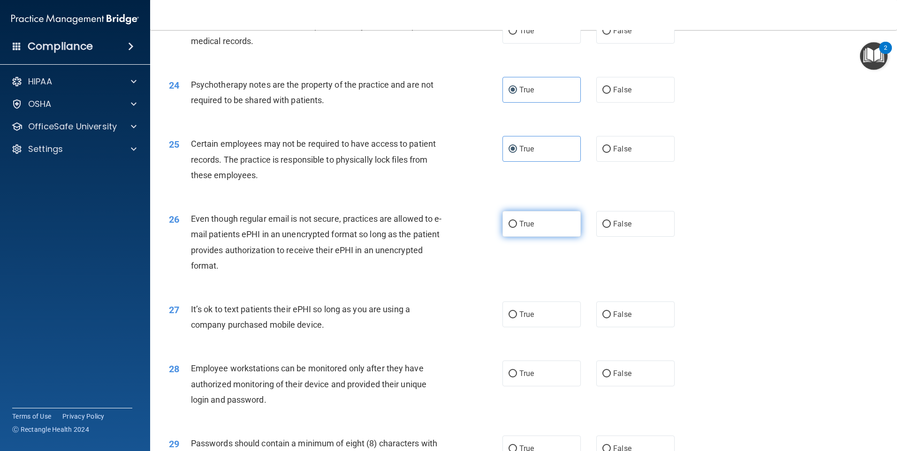
click at [529, 228] on span "True" at bounding box center [526, 223] width 15 height 9
click at [517, 228] on input "True" at bounding box center [512, 224] width 8 height 7
radio input "true"
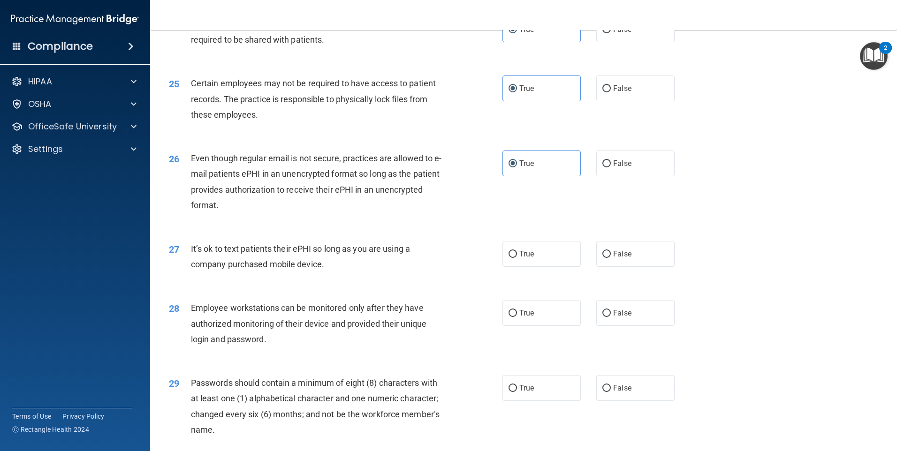
scroll to position [1829, 0]
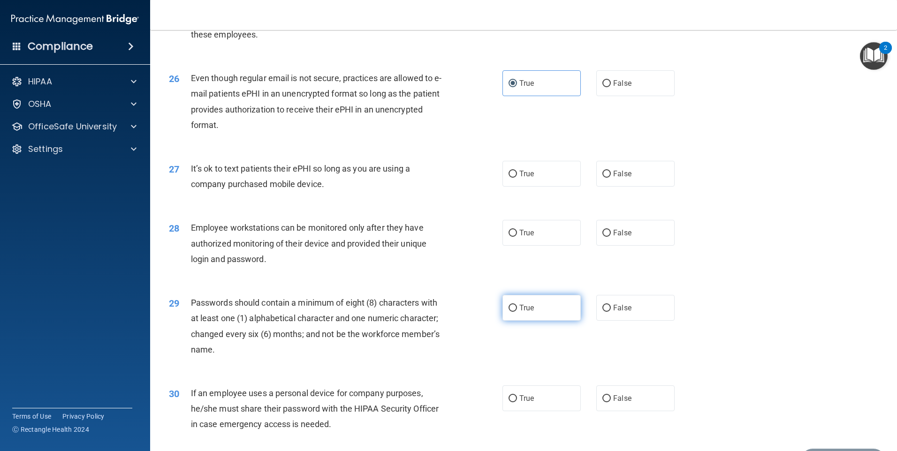
click at [548, 321] on label "True" at bounding box center [541, 308] width 78 height 26
click at [517, 312] on input "True" at bounding box center [512, 308] width 8 height 7
radio input "true"
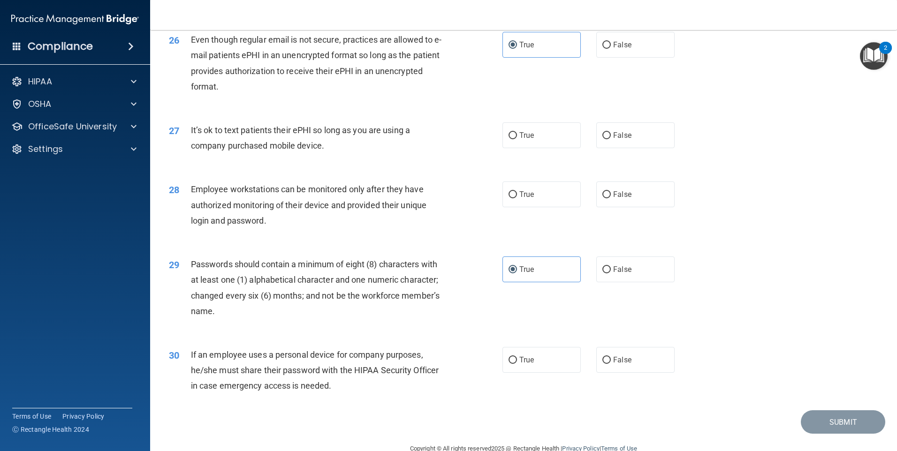
scroll to position [1903, 0]
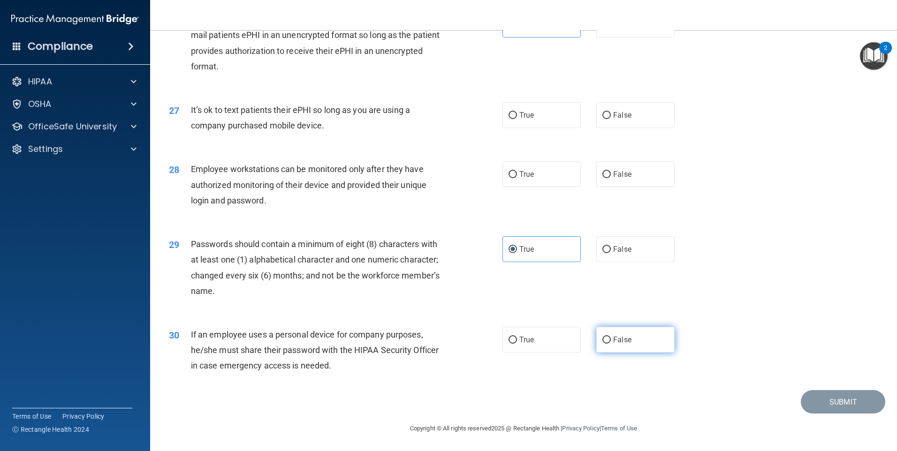
click at [625, 342] on span "False" at bounding box center [622, 339] width 18 height 9
click at [611, 342] on input "False" at bounding box center [606, 340] width 8 height 7
radio input "true"
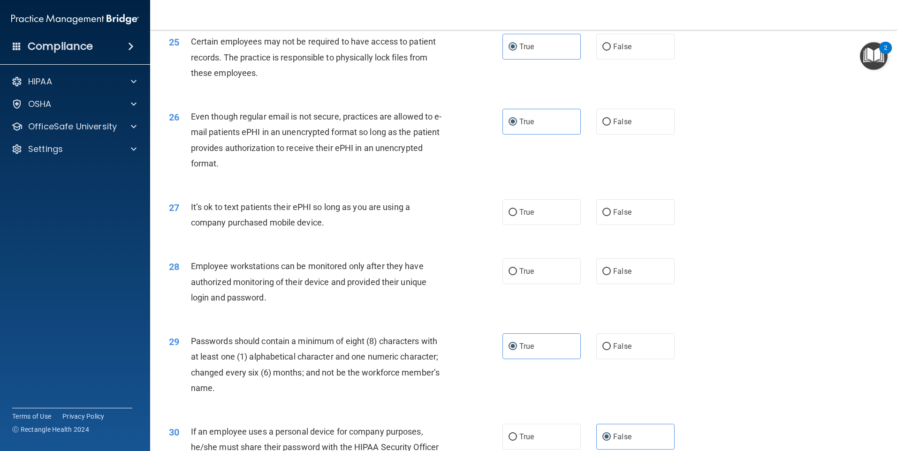
scroll to position [1762, 0]
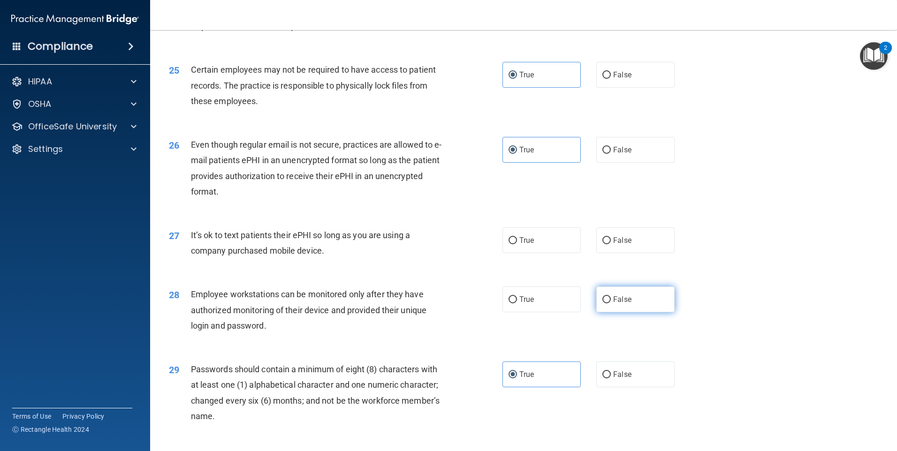
click at [620, 304] on span "False" at bounding box center [622, 299] width 18 height 9
click at [611, 303] on input "False" at bounding box center [606, 299] width 8 height 7
radio input "true"
click at [627, 253] on label "False" at bounding box center [635, 240] width 78 height 26
click at [611, 244] on input "False" at bounding box center [606, 240] width 8 height 7
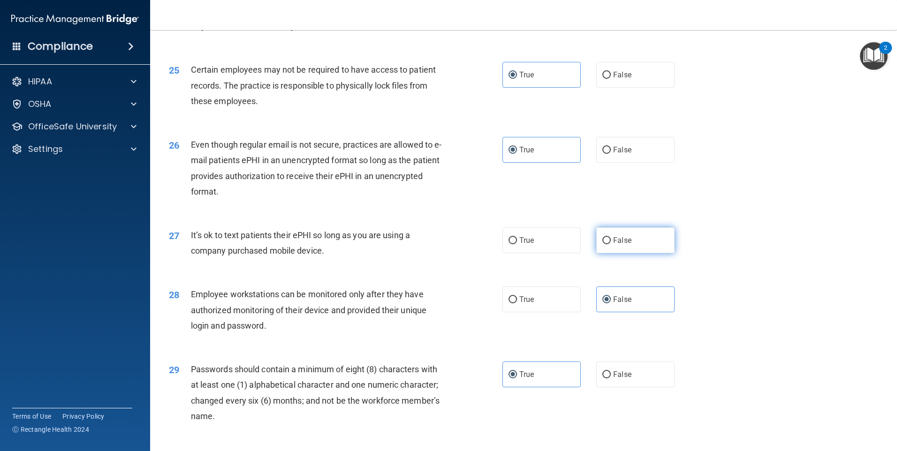
radio input "true"
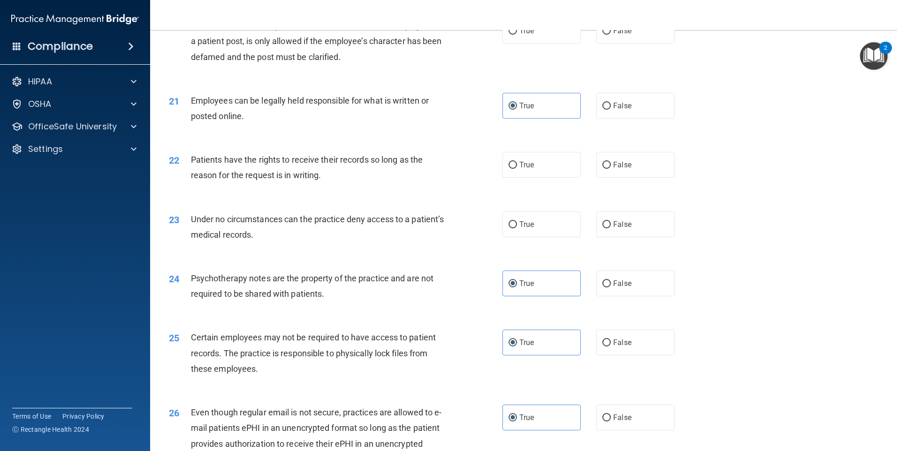
scroll to position [1481, 0]
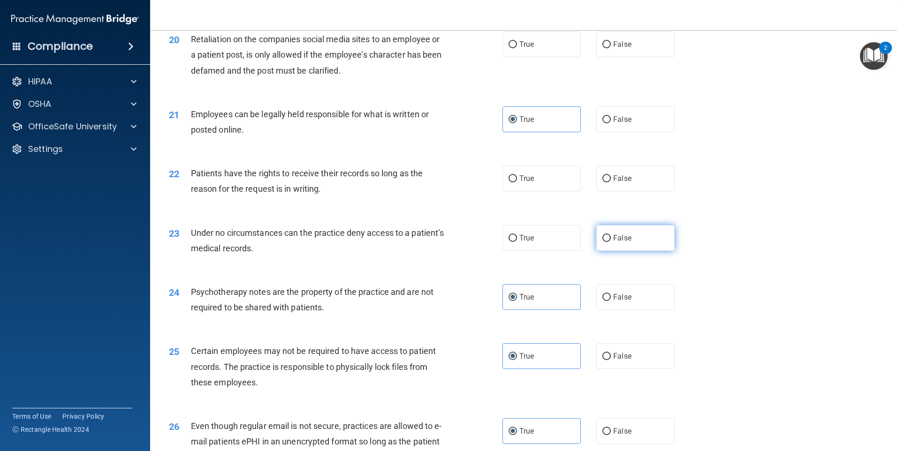
click at [610, 251] on label "False" at bounding box center [635, 238] width 78 height 26
click at [610, 242] on input "False" at bounding box center [606, 238] width 8 height 7
radio input "true"
click at [617, 191] on label "False" at bounding box center [635, 179] width 78 height 26
click at [611, 182] on input "False" at bounding box center [606, 178] width 8 height 7
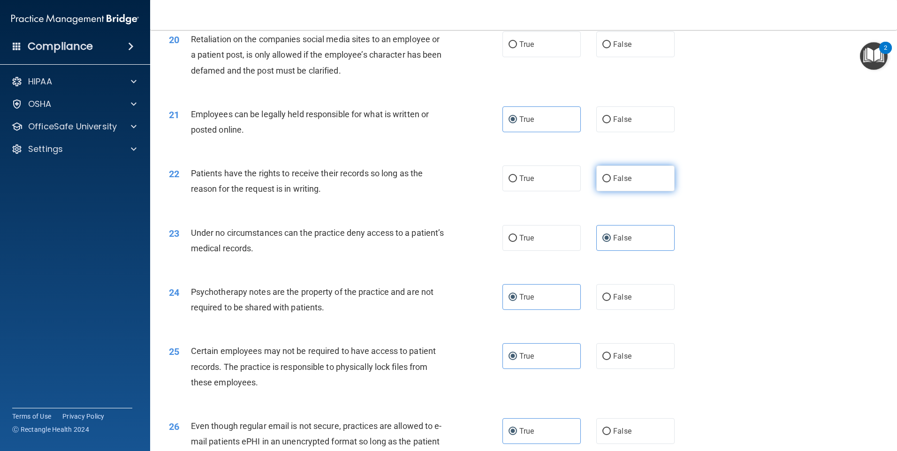
radio input "true"
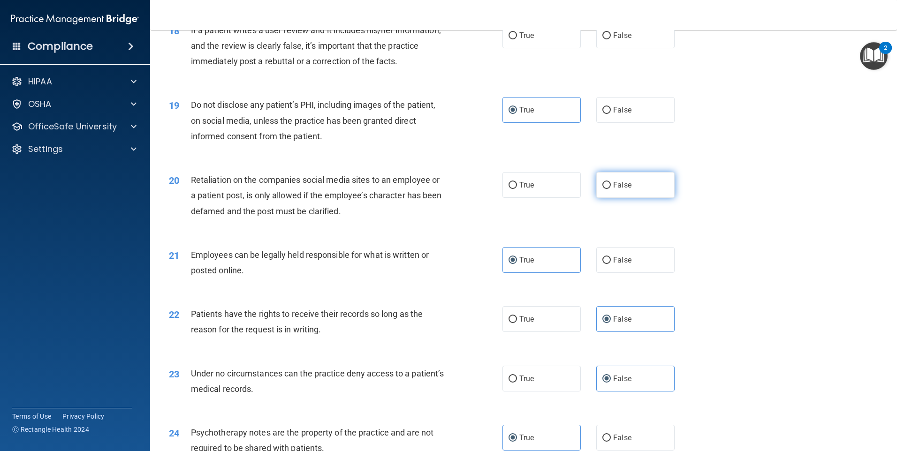
click at [627, 198] on label "False" at bounding box center [635, 185] width 78 height 26
click at [611, 189] on input "False" at bounding box center [606, 185] width 8 height 7
radio input "true"
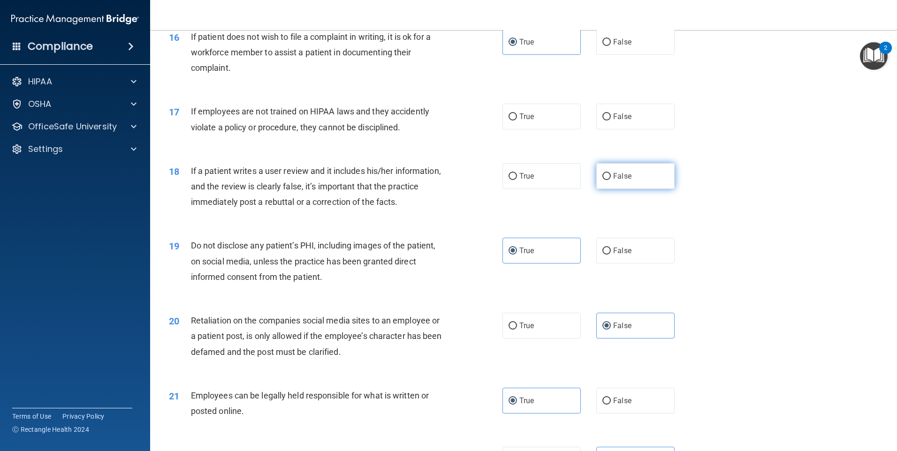
click at [618, 181] on span "False" at bounding box center [622, 176] width 18 height 9
click at [611, 180] on input "False" at bounding box center [606, 176] width 8 height 7
radio input "true"
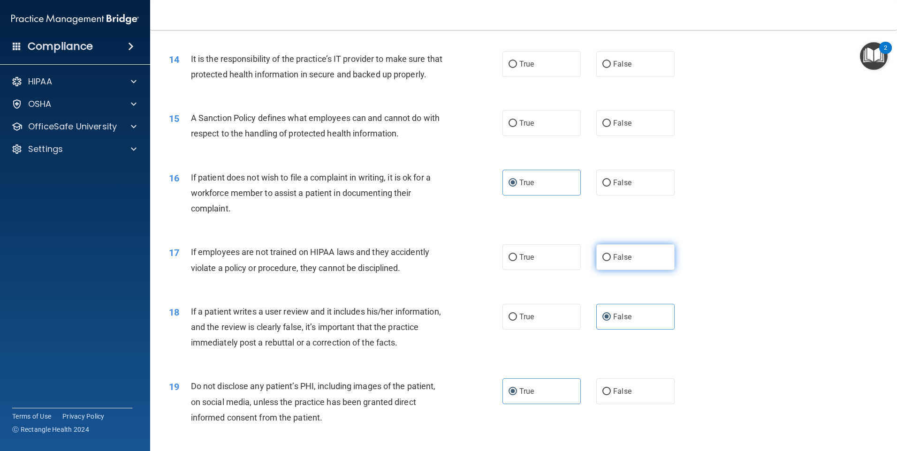
click at [633, 270] on label "False" at bounding box center [635, 257] width 78 height 26
click at [611, 261] on input "False" at bounding box center [606, 257] width 8 height 7
radio input "true"
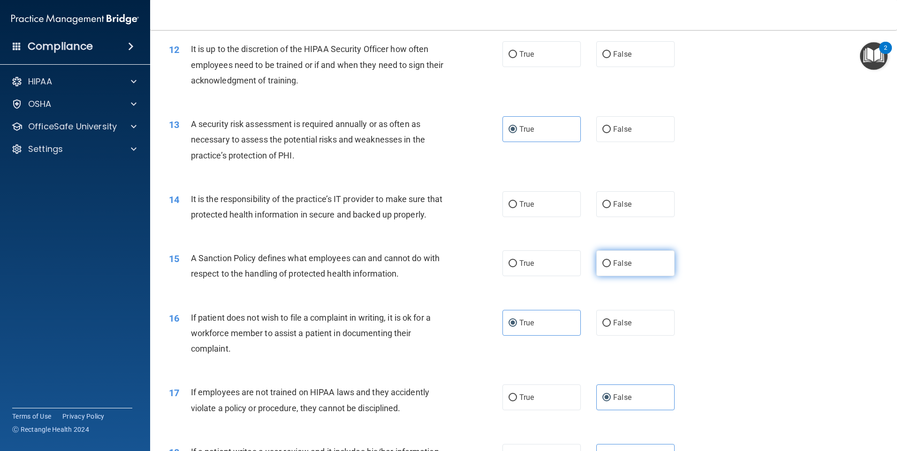
scroll to position [918, 0]
drag, startPoint x: 618, startPoint y: 280, endPoint x: 616, endPoint y: 222, distance: 58.2
click at [619, 268] on span "False" at bounding box center [622, 263] width 18 height 9
click at [611, 268] on input "False" at bounding box center [606, 264] width 8 height 7
radio input "true"
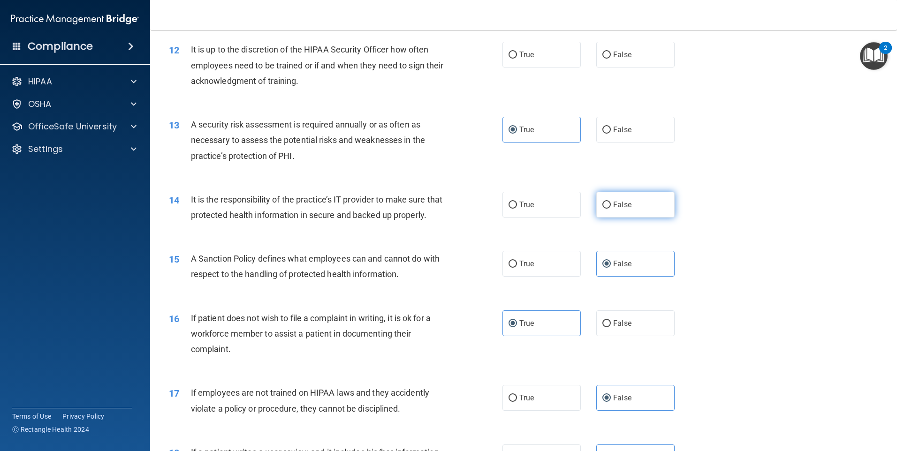
click at [617, 212] on label "False" at bounding box center [635, 205] width 78 height 26
click at [611, 209] on input "False" at bounding box center [606, 205] width 8 height 7
radio input "true"
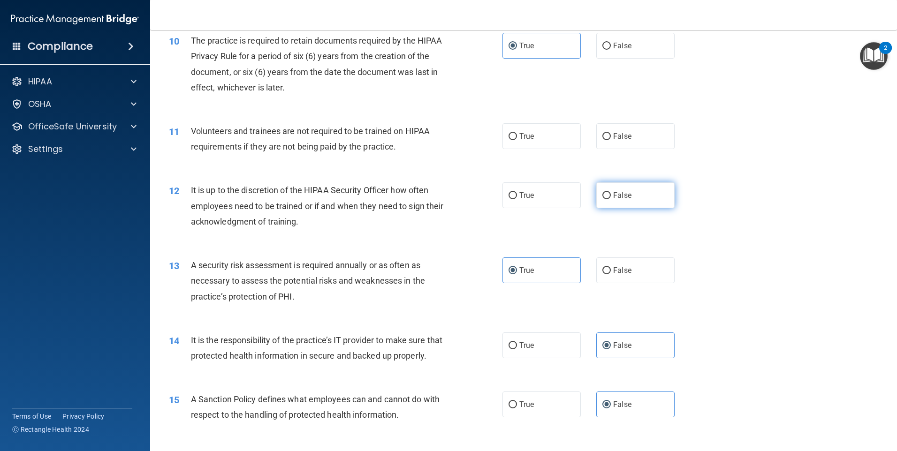
click at [618, 194] on span "False" at bounding box center [622, 195] width 18 height 9
click at [611, 194] on input "False" at bounding box center [606, 195] width 8 height 7
radio input "true"
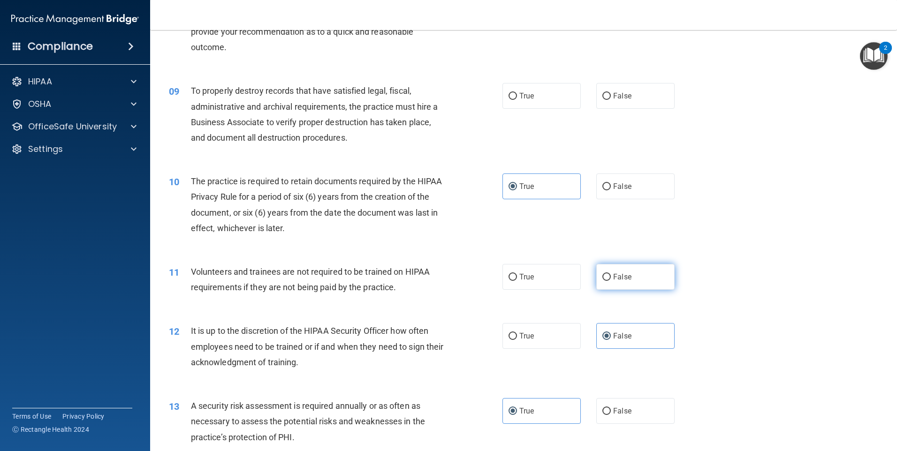
click at [630, 285] on label "False" at bounding box center [635, 277] width 78 height 26
click at [611, 281] on input "False" at bounding box center [606, 277] width 8 height 7
radio input "true"
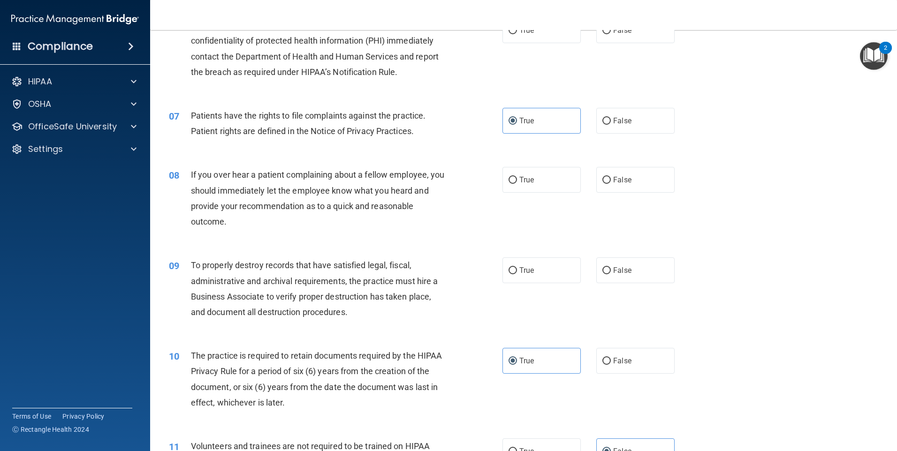
scroll to position [449, 0]
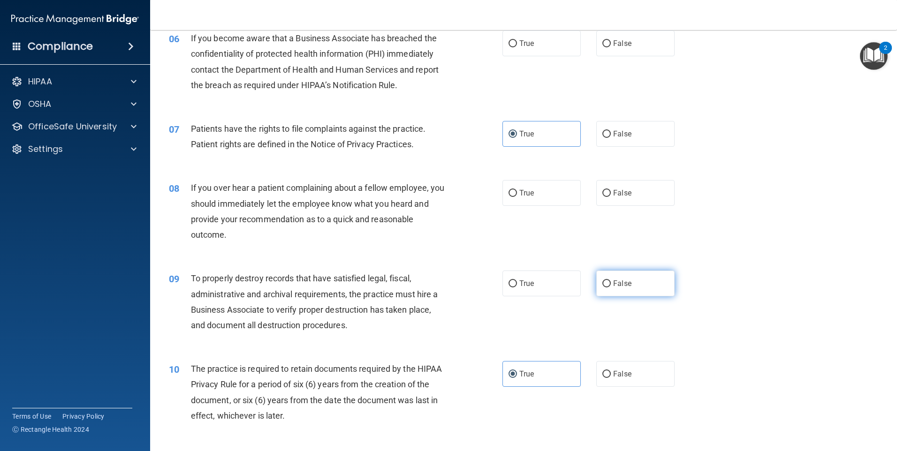
drag, startPoint x: 622, startPoint y: 286, endPoint x: 618, endPoint y: 231, distance: 55.5
click at [622, 286] on span "False" at bounding box center [622, 283] width 18 height 9
click at [611, 286] on input "False" at bounding box center [606, 283] width 8 height 7
radio input "true"
click at [618, 203] on label "False" at bounding box center [635, 193] width 78 height 26
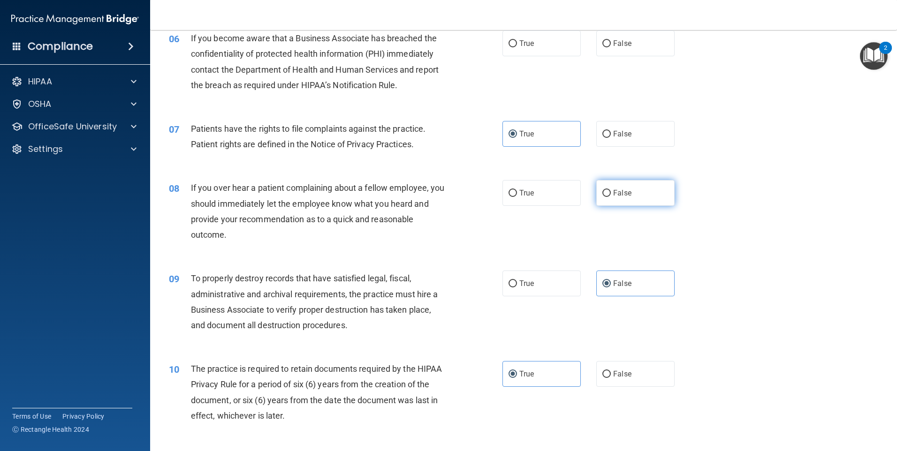
click at [611, 197] on input "False" at bounding box center [606, 193] width 8 height 7
radio input "true"
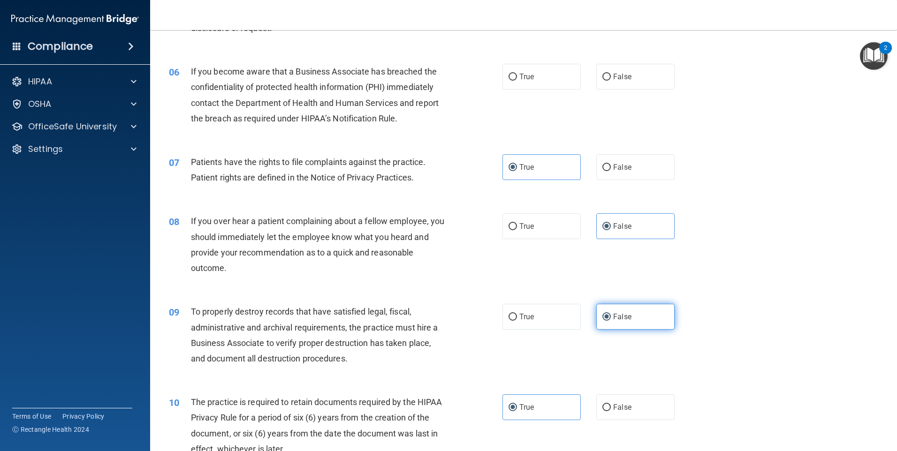
scroll to position [309, 0]
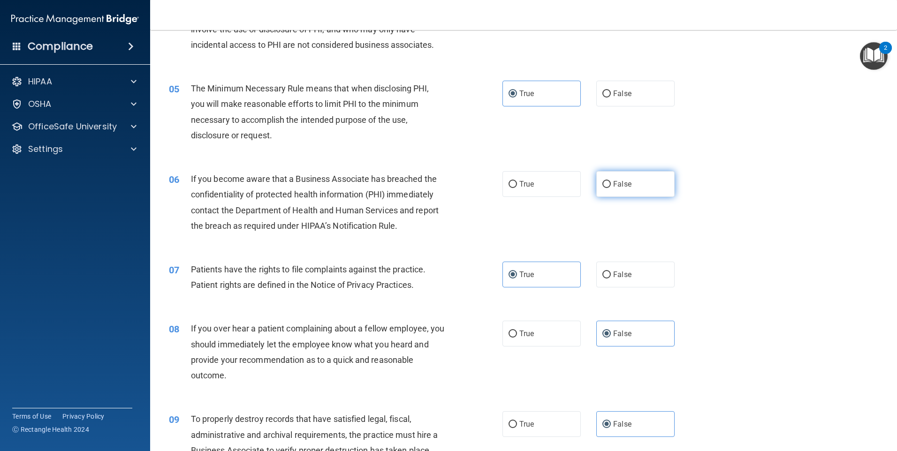
click at [617, 181] on span "False" at bounding box center [622, 184] width 18 height 9
click at [611, 181] on input "False" at bounding box center [606, 184] width 8 height 7
radio input "true"
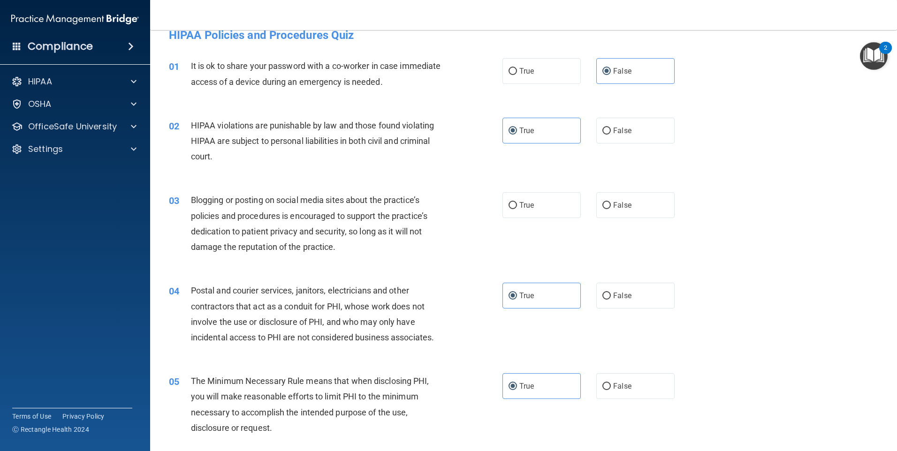
scroll to position [0, 0]
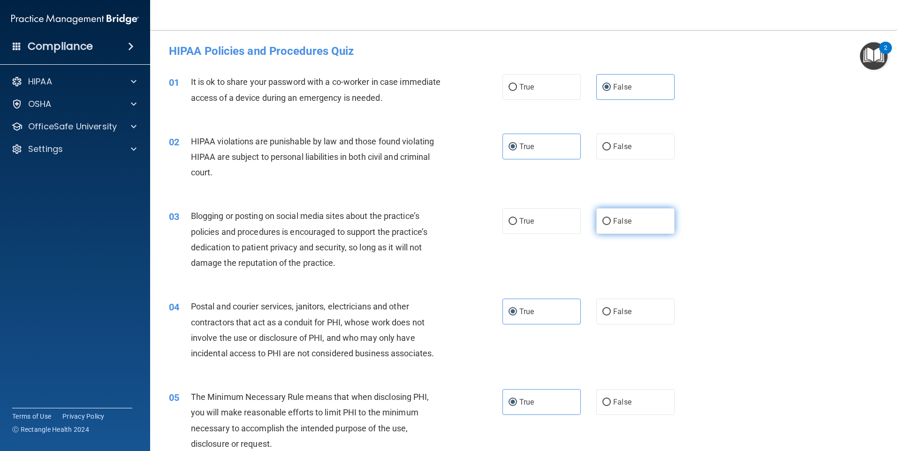
click at [628, 221] on label "False" at bounding box center [635, 221] width 78 height 26
click at [611, 221] on input "False" at bounding box center [606, 221] width 8 height 7
radio input "true"
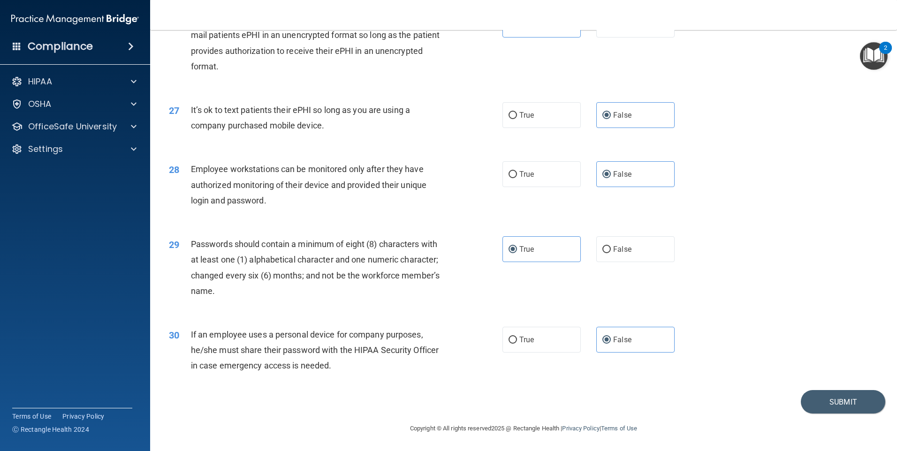
scroll to position [1903, 0]
click at [811, 399] on button "Submit" at bounding box center [843, 402] width 84 height 24
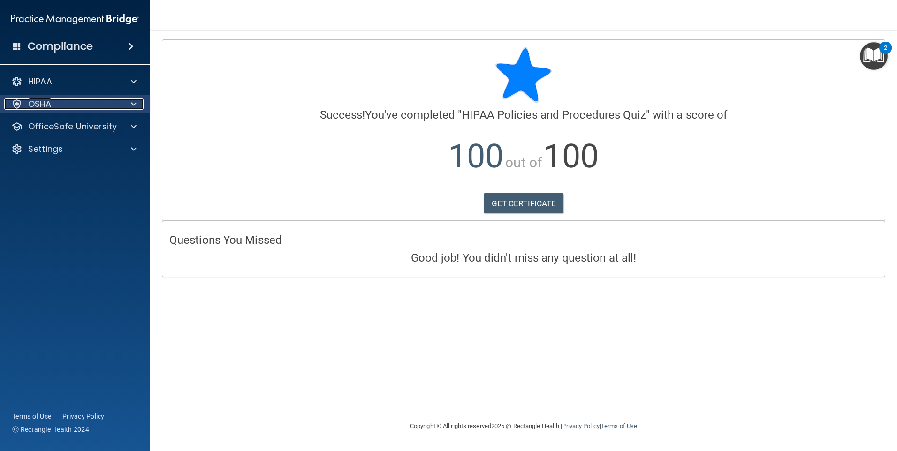
click at [58, 99] on div "OSHA" at bounding box center [62, 103] width 116 height 11
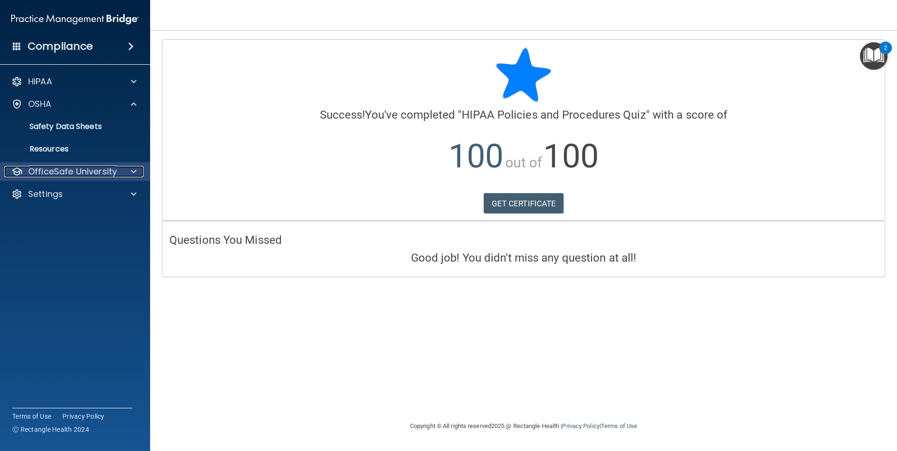
click at [74, 172] on p "OfficeSafe University" at bounding box center [72, 171] width 89 height 11
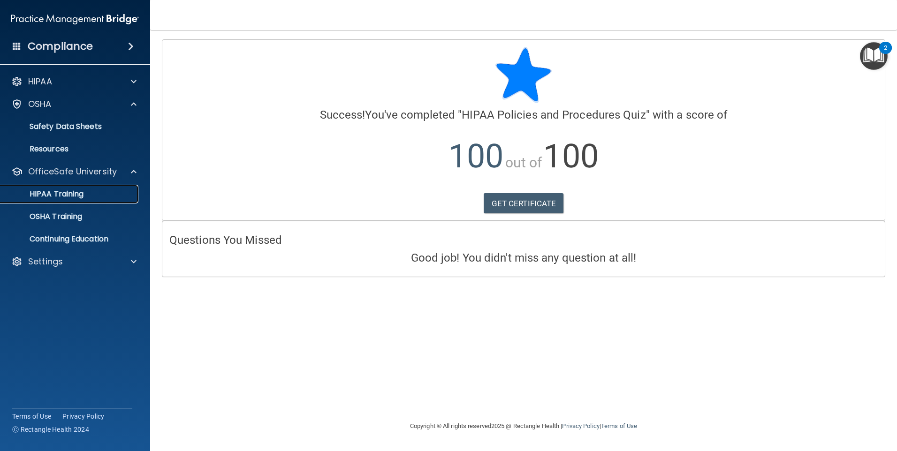
click at [88, 196] on div "HIPAA Training" at bounding box center [70, 193] width 128 height 9
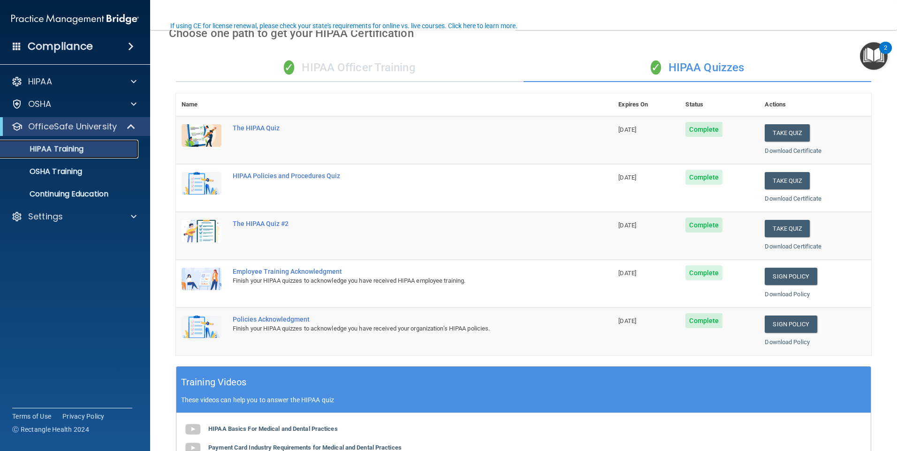
scroll to position [141, 0]
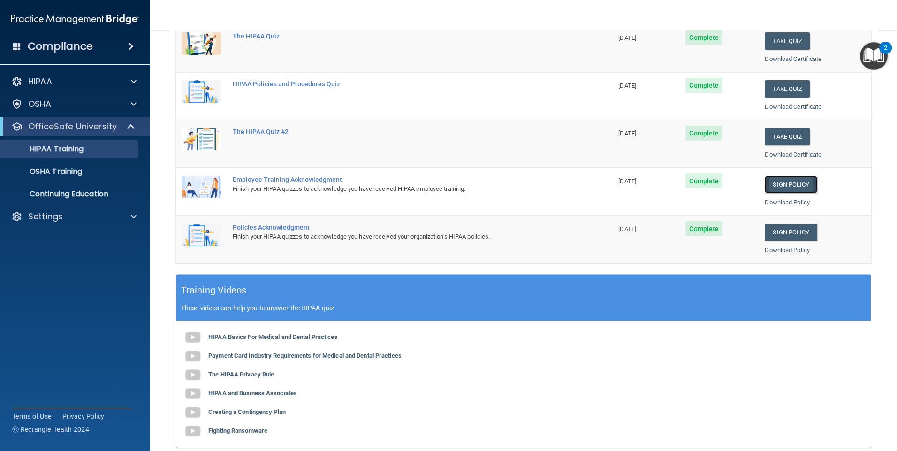
click at [801, 185] on link "Sign Policy" at bounding box center [790, 184] width 52 height 17
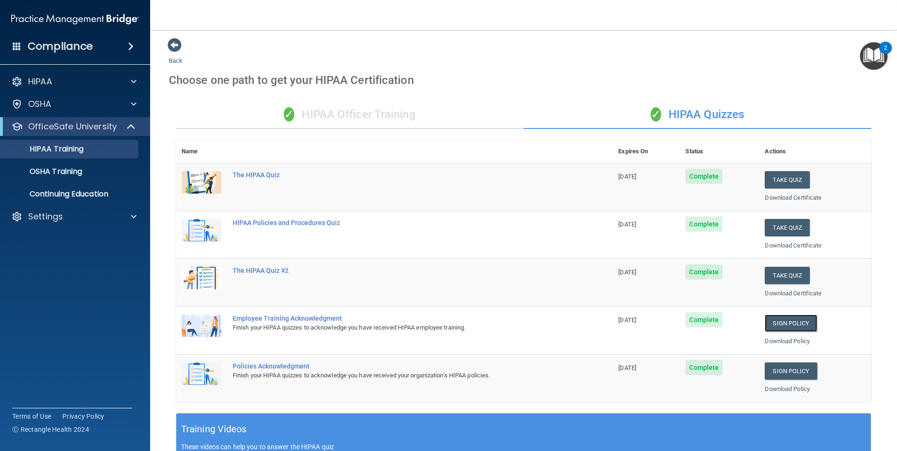
scroll to position [0, 0]
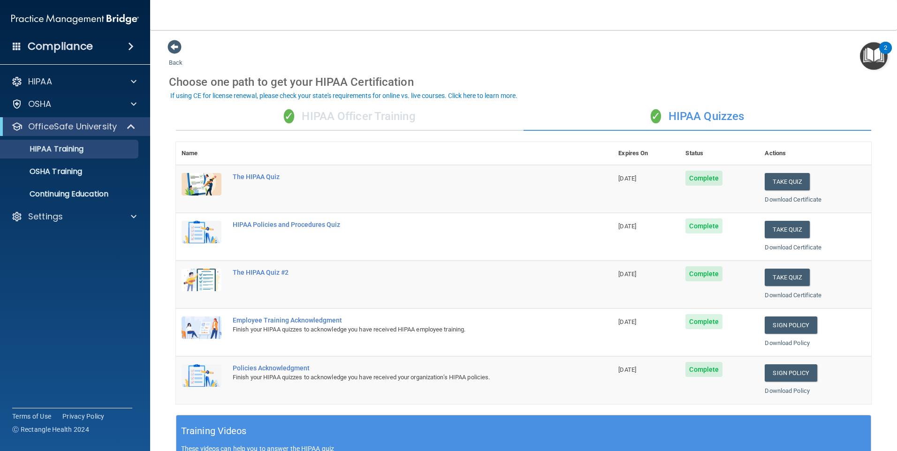
click at [416, 113] on div "✓ HIPAA Officer Training" at bounding box center [350, 117] width 348 height 28
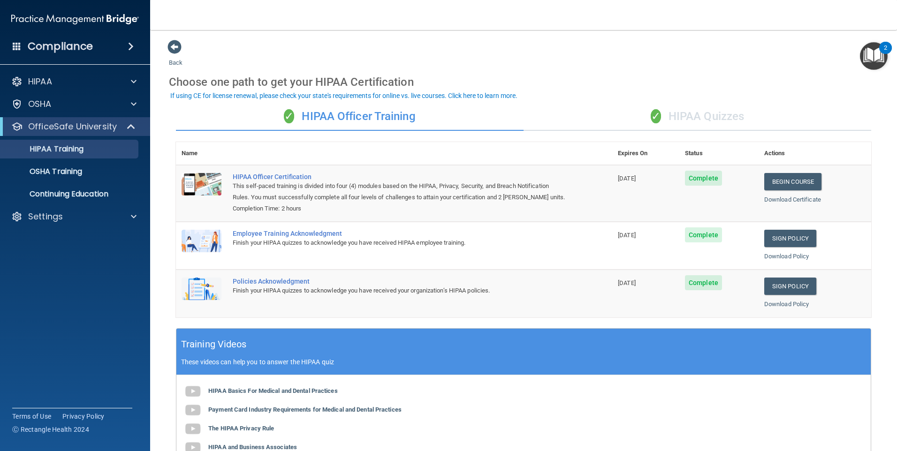
click at [656, 117] on span "✓" at bounding box center [655, 116] width 10 height 14
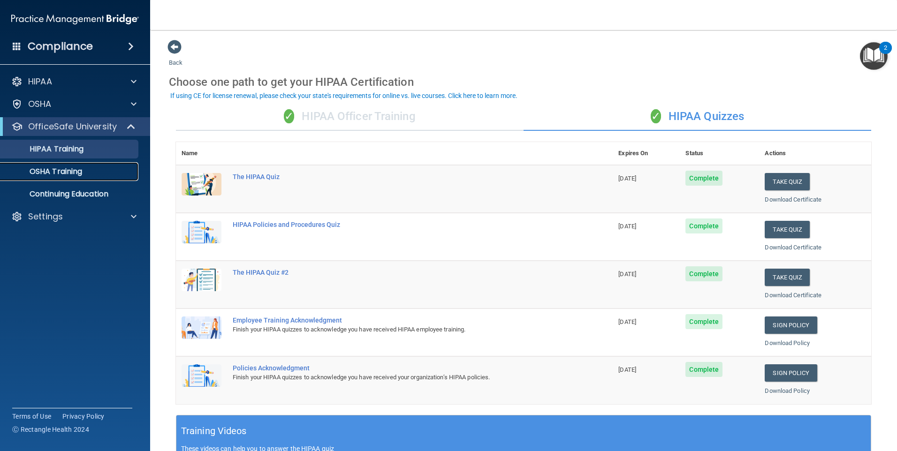
click at [92, 174] on div "OSHA Training" at bounding box center [70, 171] width 128 height 9
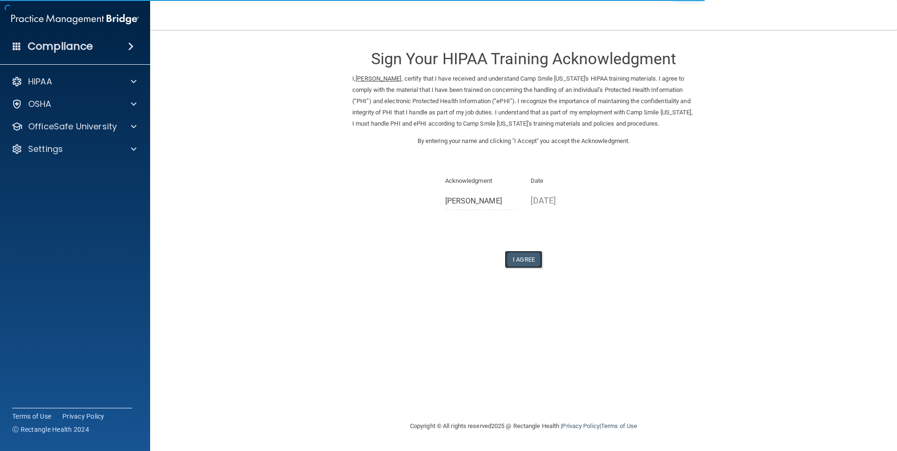
click at [530, 268] on button "I Agree" at bounding box center [524, 259] width 38 height 17
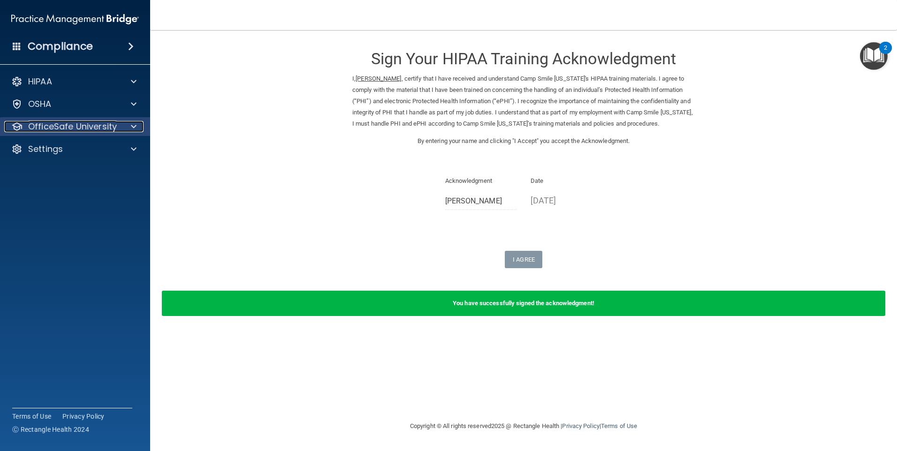
click at [86, 129] on p "OfficeSafe University" at bounding box center [72, 126] width 89 height 11
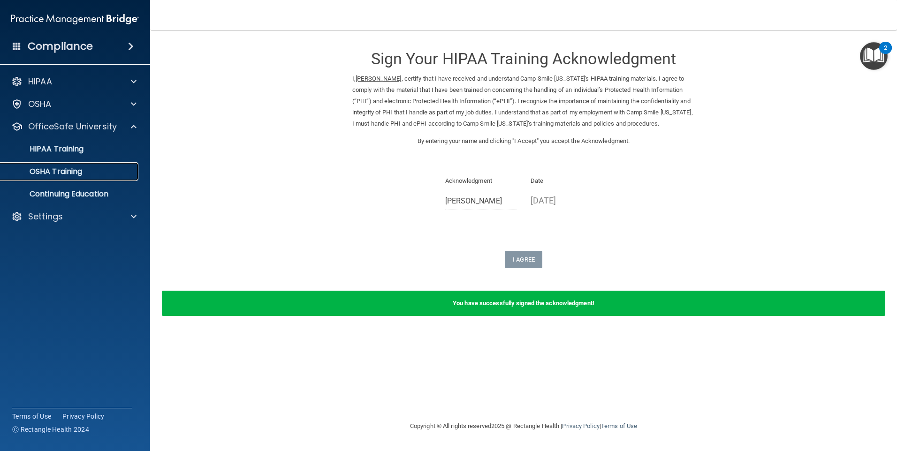
click at [91, 166] on link "OSHA Training" at bounding box center [65, 171] width 148 height 19
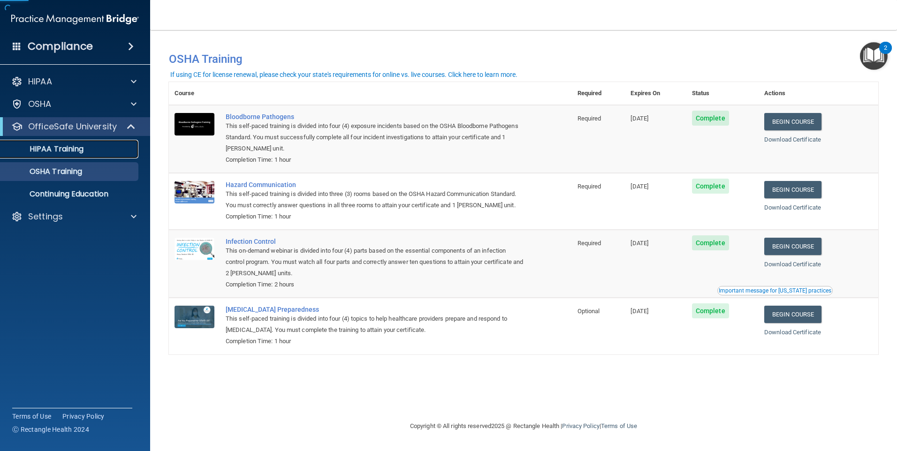
click at [82, 145] on p "HIPAA Training" at bounding box center [44, 148] width 77 height 9
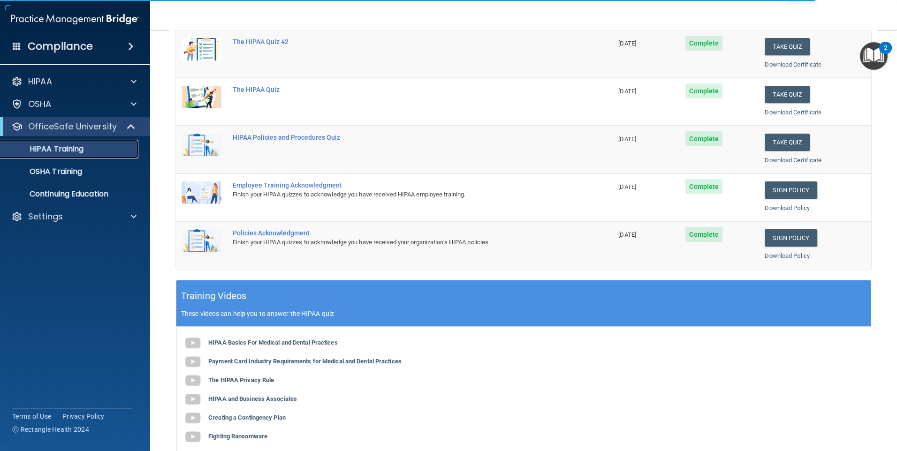
scroll to position [141, 0]
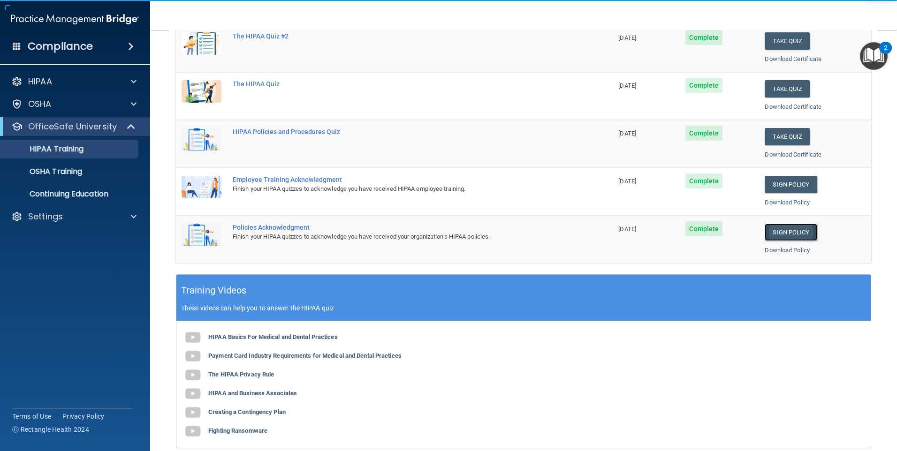
click at [794, 233] on link "Sign Policy" at bounding box center [790, 232] width 52 height 17
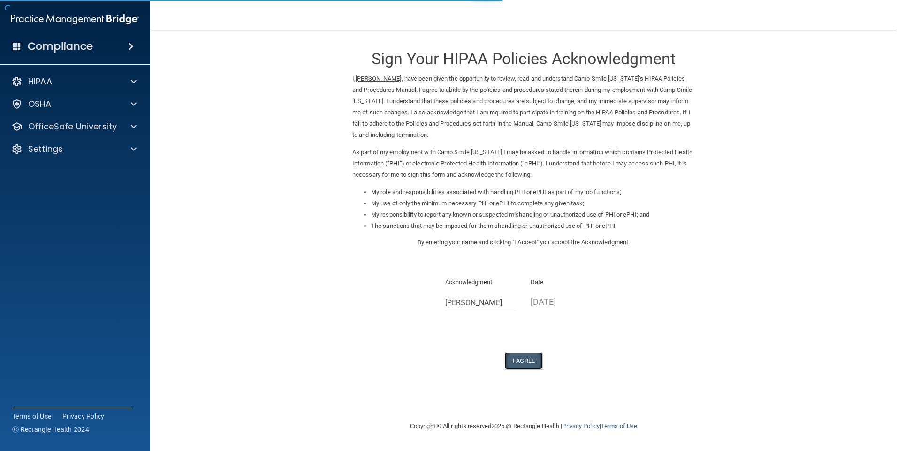
click at [527, 359] on button "I Agree" at bounding box center [524, 360] width 38 height 17
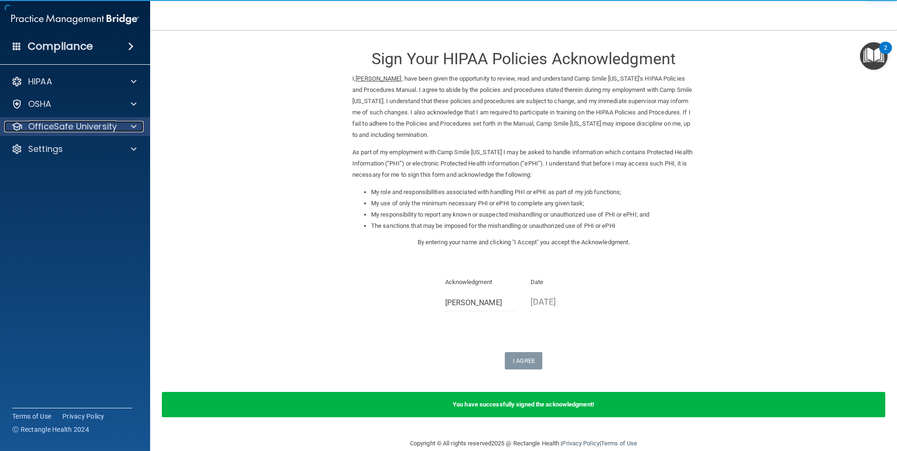
click at [70, 127] on p "OfficeSafe University" at bounding box center [72, 126] width 89 height 11
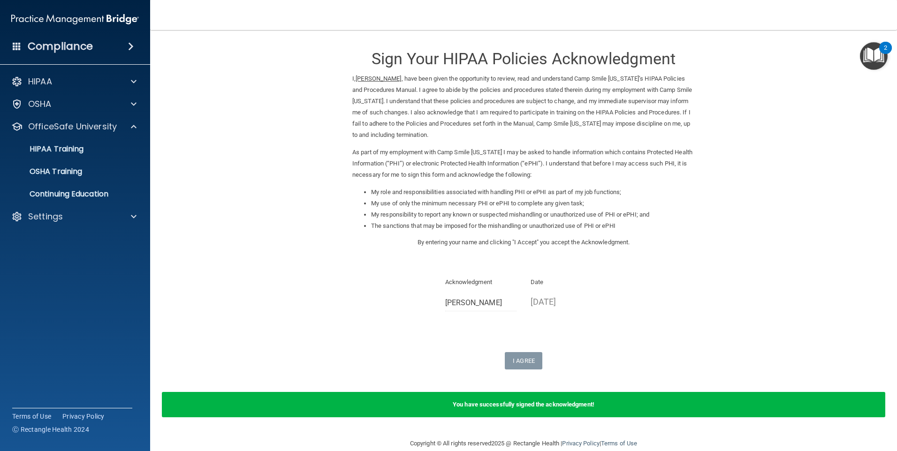
click at [76, 159] on ul "HIPAA Training OSHA Training Continuing Education" at bounding box center [76, 170] width 170 height 68
click at [78, 151] on p "HIPAA Training" at bounding box center [44, 148] width 77 height 9
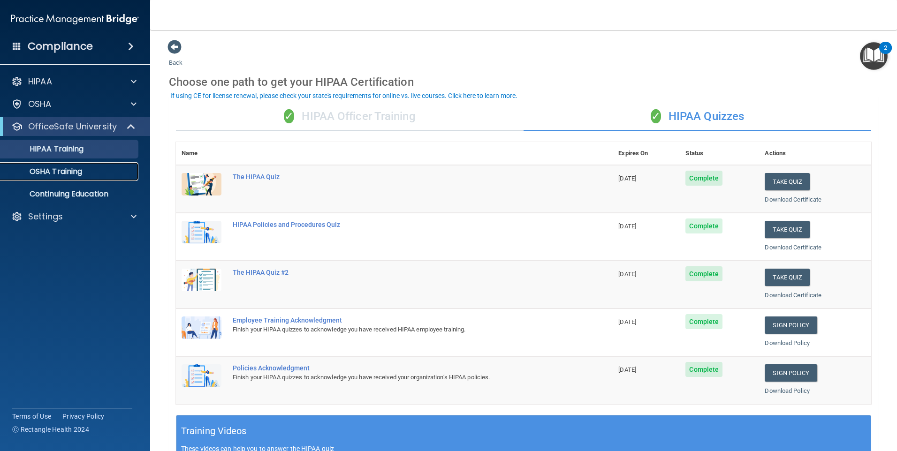
click at [69, 169] on p "OSHA Training" at bounding box center [44, 171] width 76 height 9
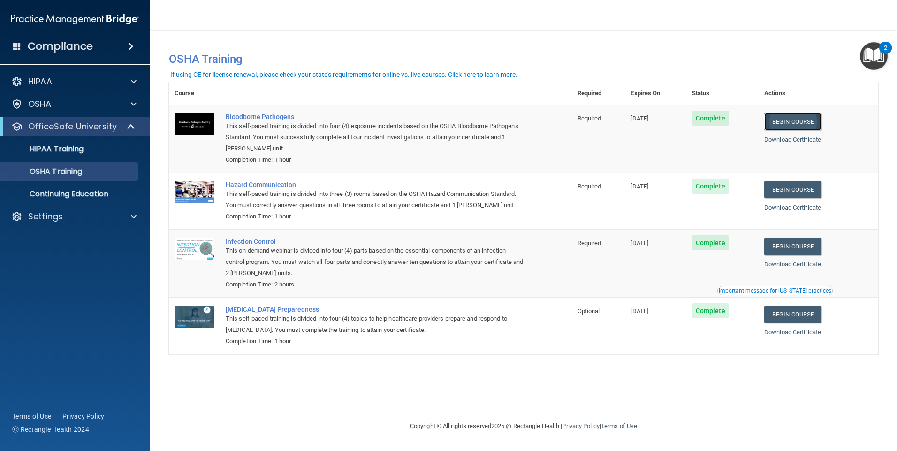
click at [799, 122] on link "Begin Course" at bounding box center [792, 121] width 57 height 17
click at [858, 270] on div "Download Certificate" at bounding box center [818, 264] width 108 height 11
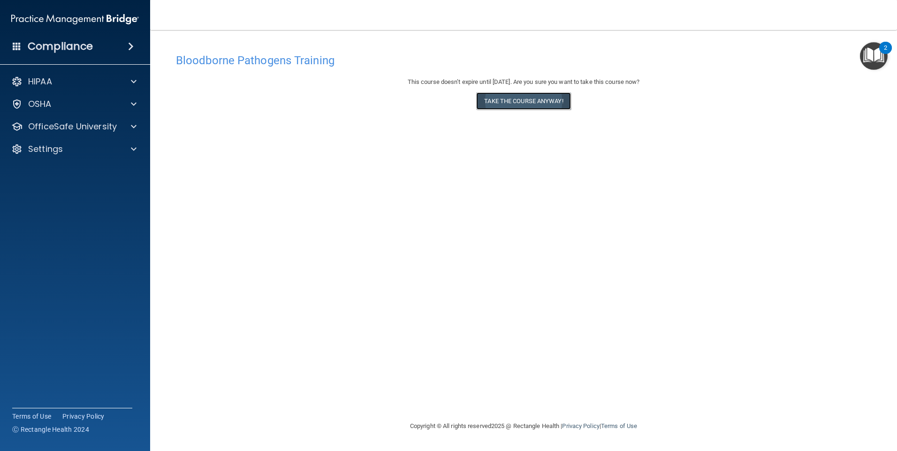
click at [515, 102] on button "Take the course anyway!" at bounding box center [523, 100] width 94 height 17
